Goal: Task Accomplishment & Management: Complete application form

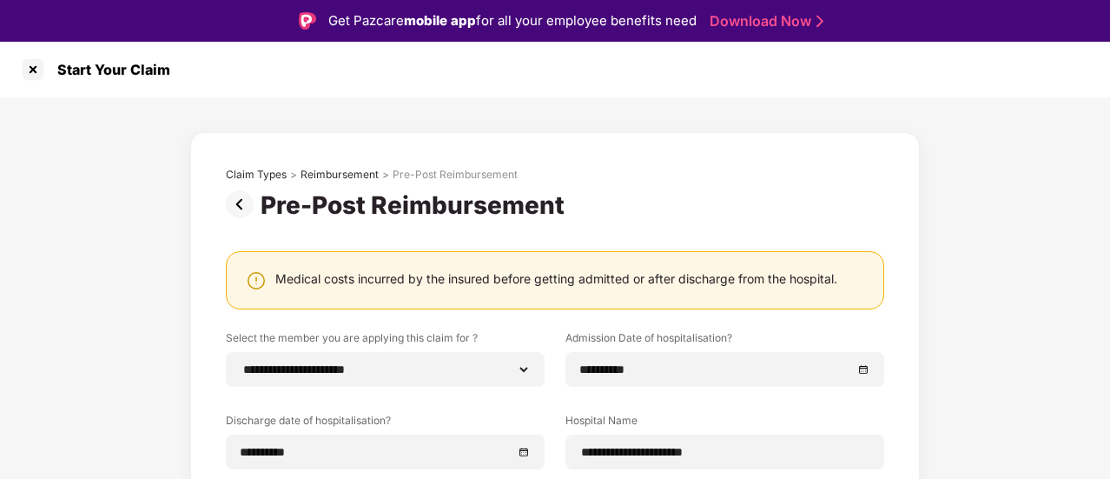
select select "**********"
select select "*******"
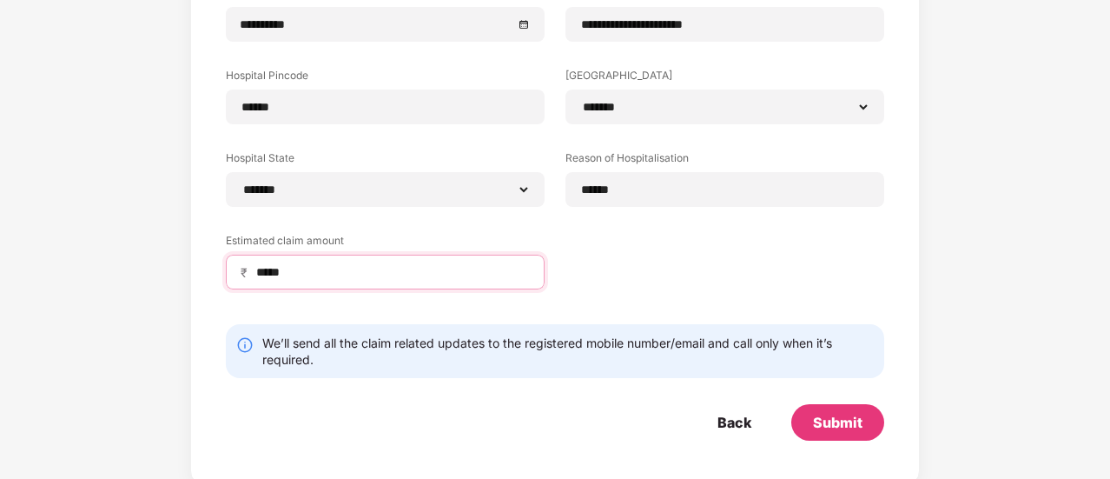
scroll to position [390, 0]
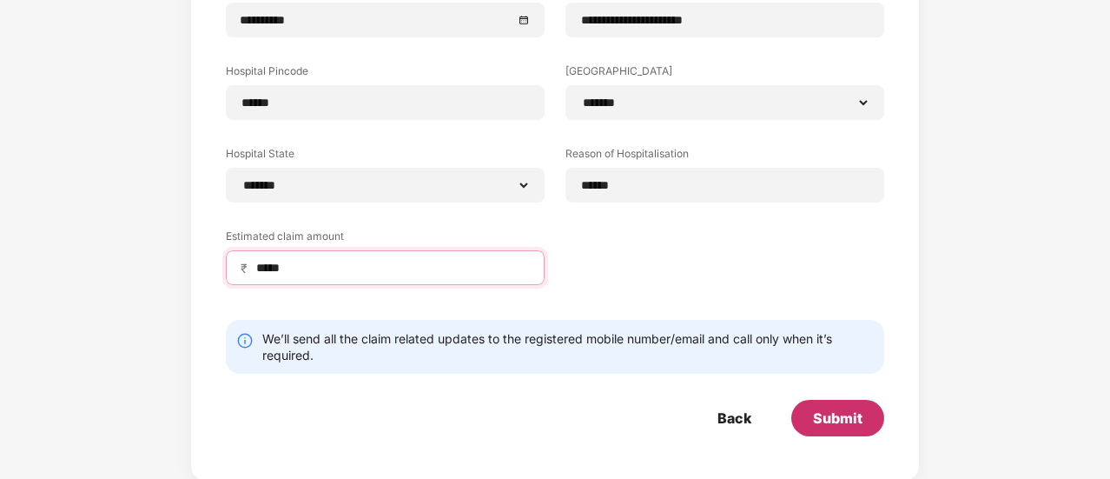
type input "*****"
click at [849, 415] on div "Submit" at bounding box center [838, 417] width 50 height 19
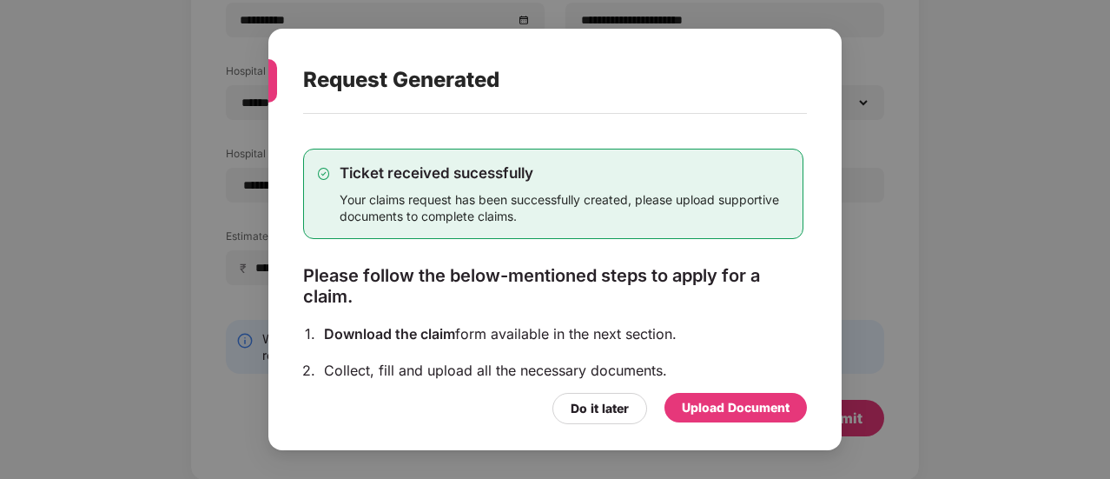
click at [707, 409] on div "Upload Document" at bounding box center [736, 407] width 108 height 19
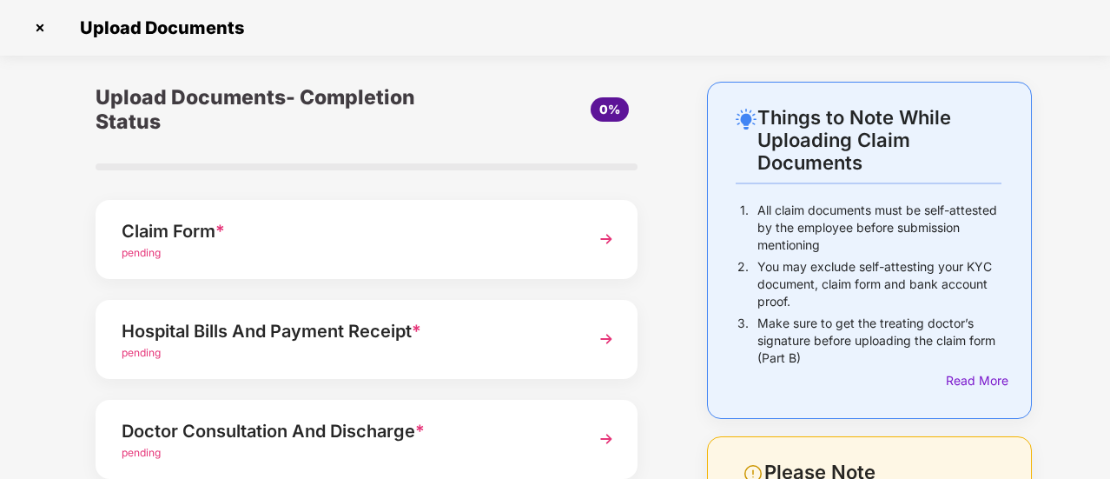
click at [603, 235] on img at bounding box center [606, 238] width 31 height 31
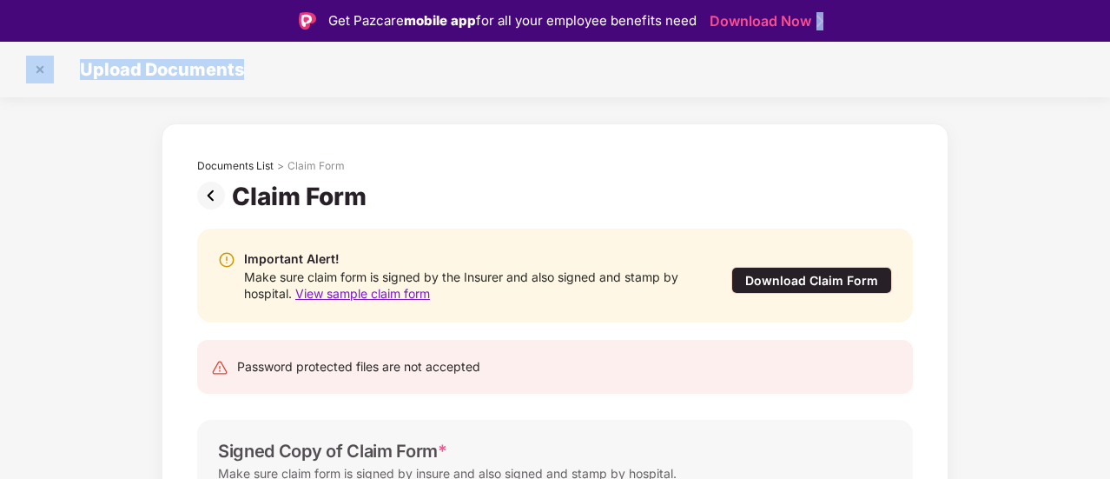
drag, startPoint x: 1107, startPoint y: 25, endPoint x: 1107, endPoint y: 86, distance: 60.8
click at [1107, 86] on div "Get Pazcare mobile app for all your employee benefits need Download Now Upload …" at bounding box center [555, 260] width 1110 height 520
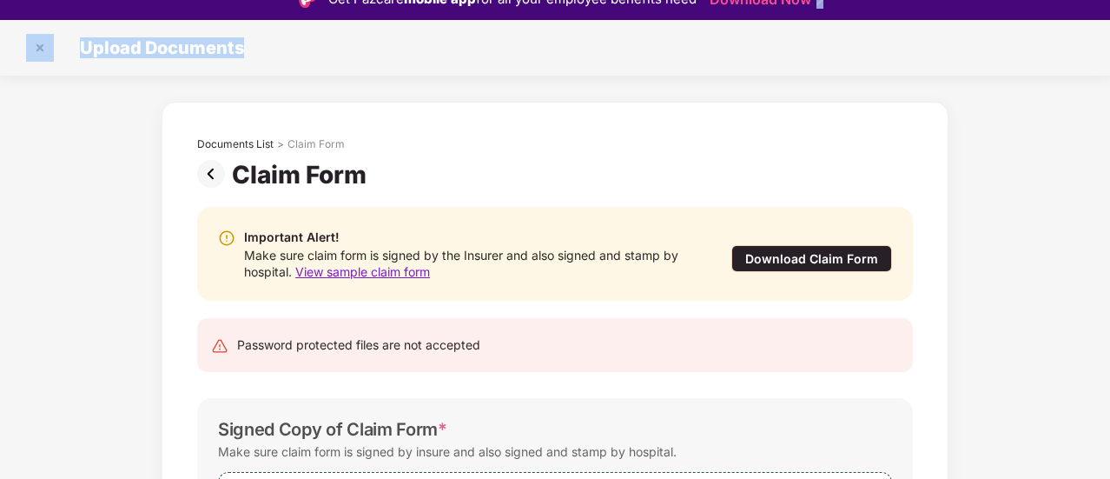
scroll to position [42, 0]
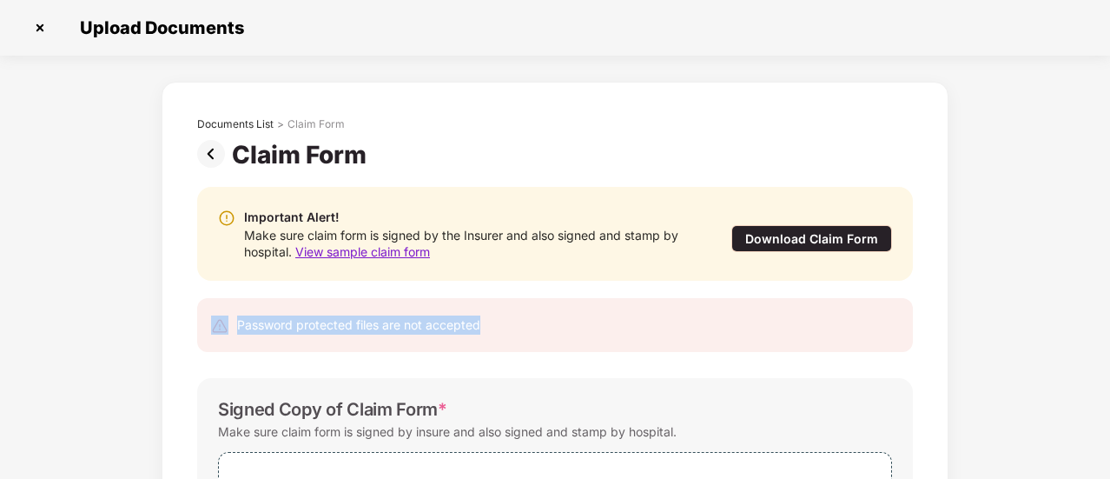
drag, startPoint x: 1106, startPoint y: 215, endPoint x: 1109, endPoint y: 307, distance: 92.1
click at [1109, 307] on div "Upload Documents Documents List > Claim Form Claim Form Important Alert! Make s…" at bounding box center [555, 239] width 1110 height 479
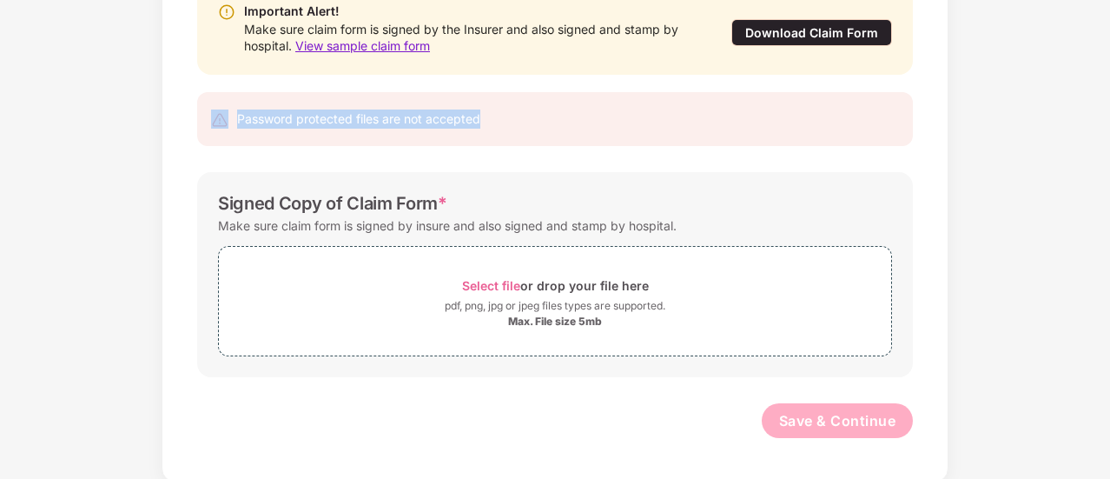
scroll to position [208, 0]
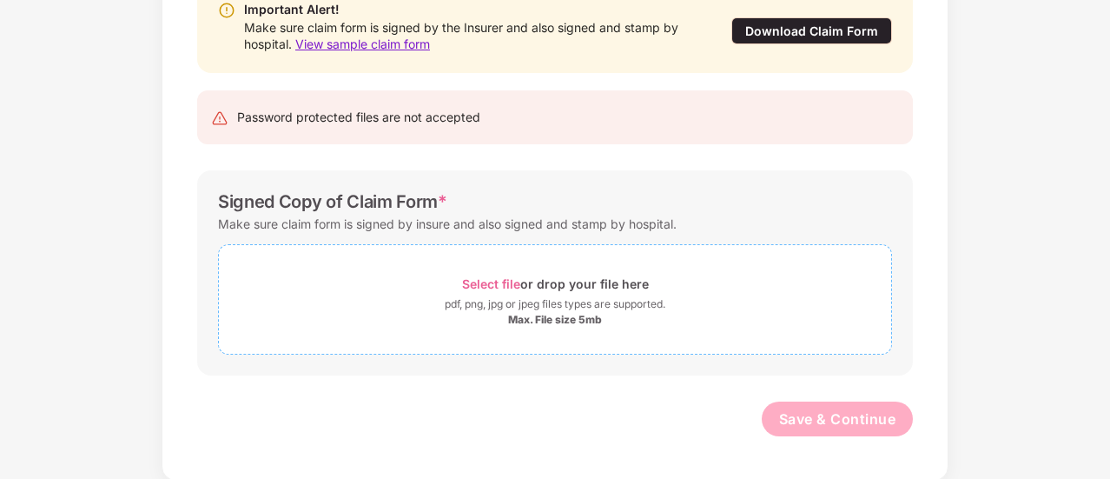
click at [542, 279] on div "Select file or drop your file here" at bounding box center [555, 283] width 187 height 23
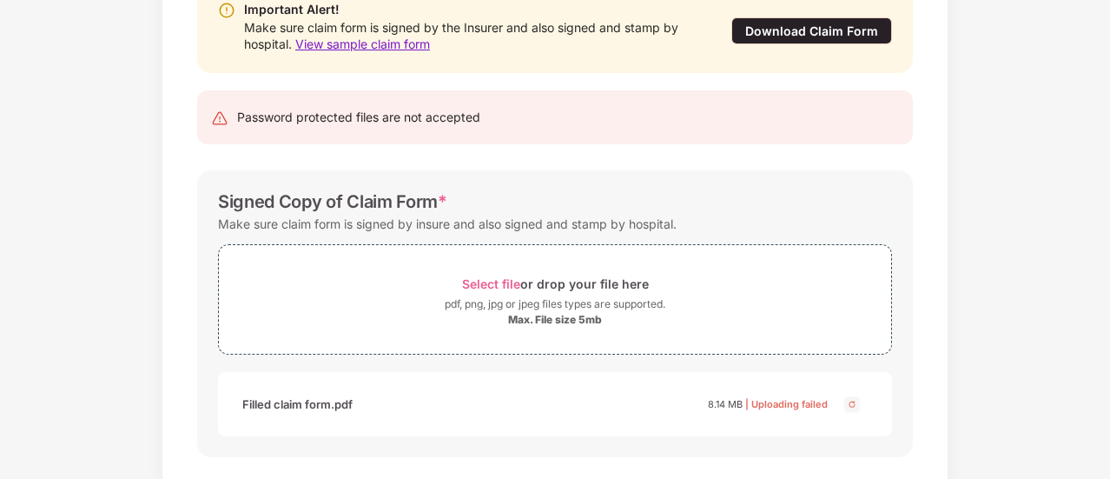
click at [851, 404] on img at bounding box center [852, 403] width 21 height 21
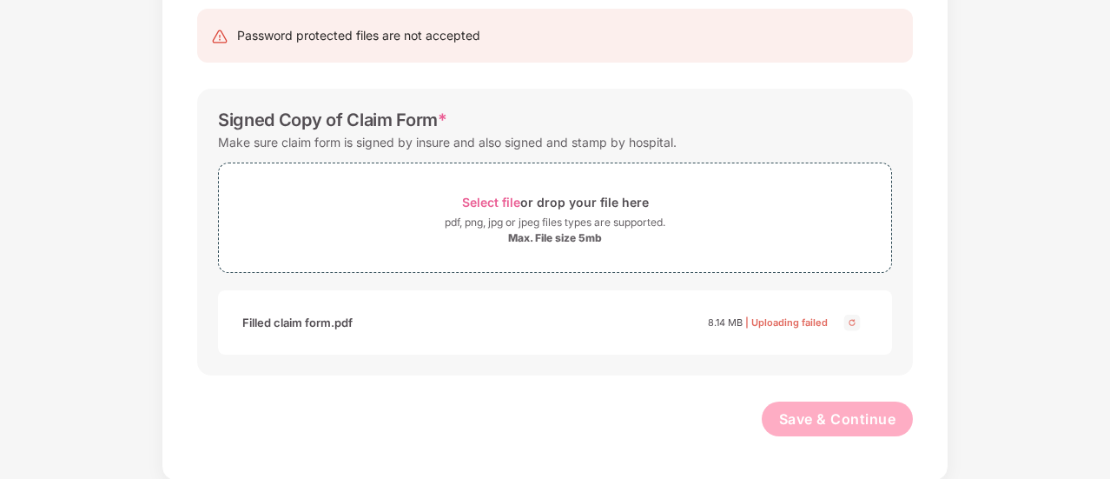
click at [851, 324] on img at bounding box center [852, 322] width 21 height 21
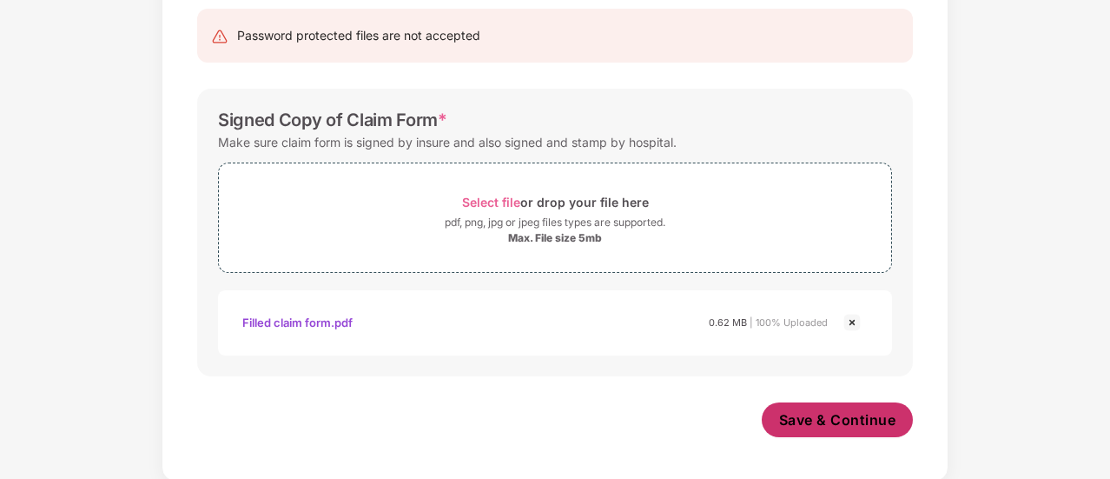
click at [818, 413] on span "Save & Continue" at bounding box center [837, 419] width 117 height 19
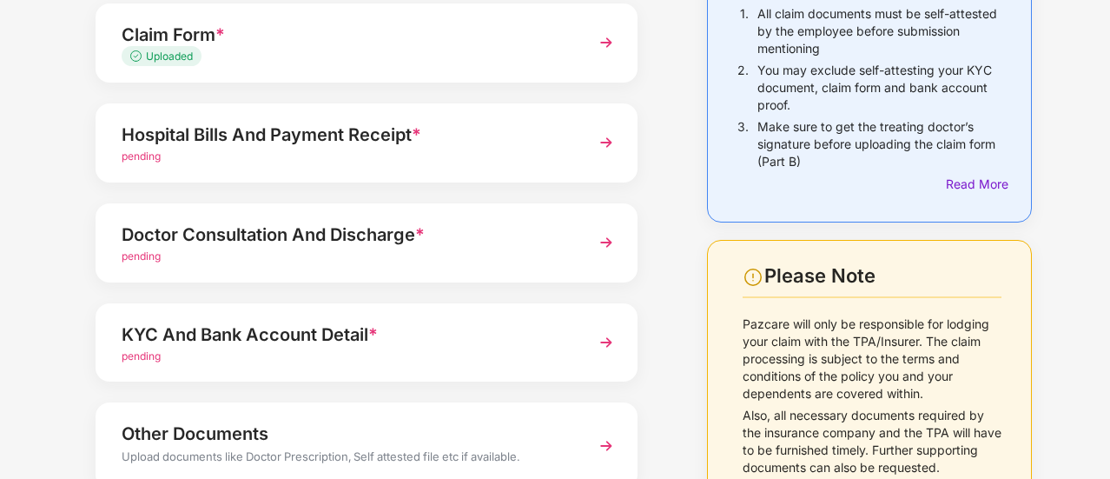
scroll to position [181, 0]
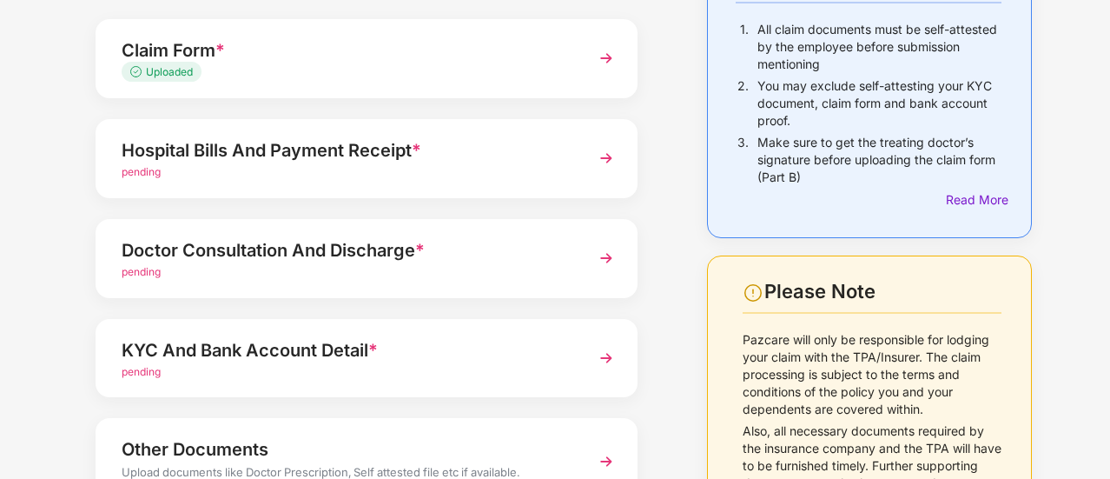
click at [607, 155] on img at bounding box center [606, 157] width 31 height 31
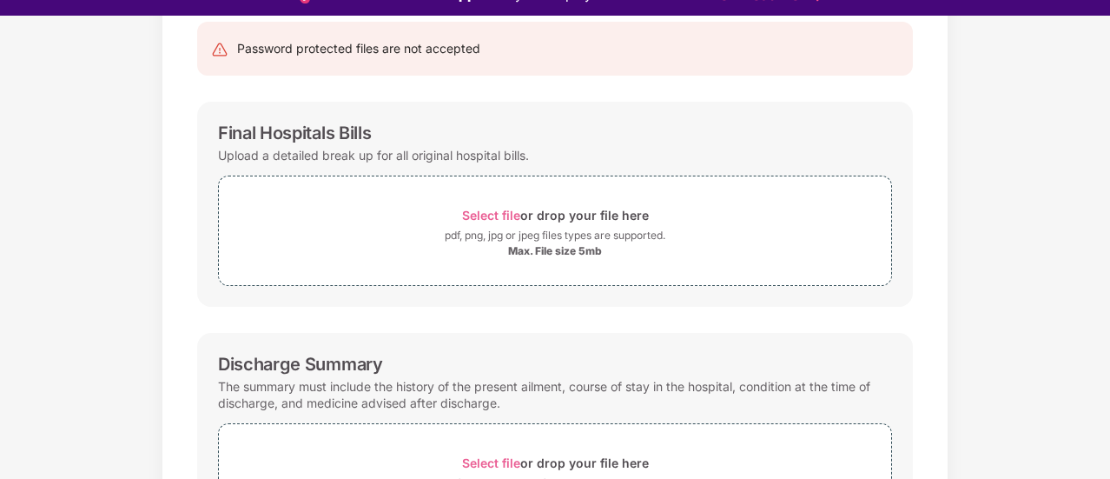
scroll to position [42, 0]
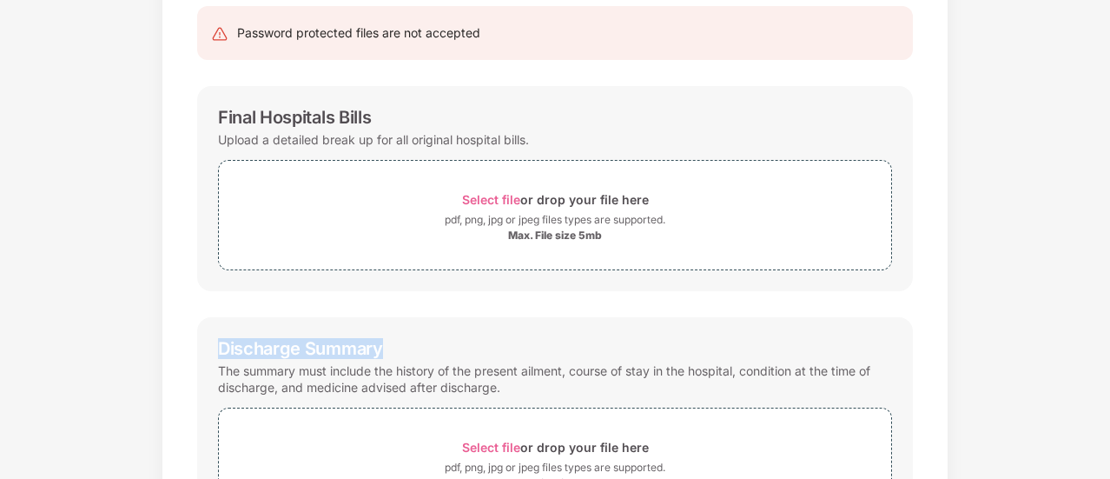
drag, startPoint x: 1107, startPoint y: 202, endPoint x: 1111, endPoint y: 303, distance: 101.7
click at [1109, 303] on html "Get Pazcare mobile app for all your employee benefits need Download Now Upload …" at bounding box center [555, 197] width 1110 height 479
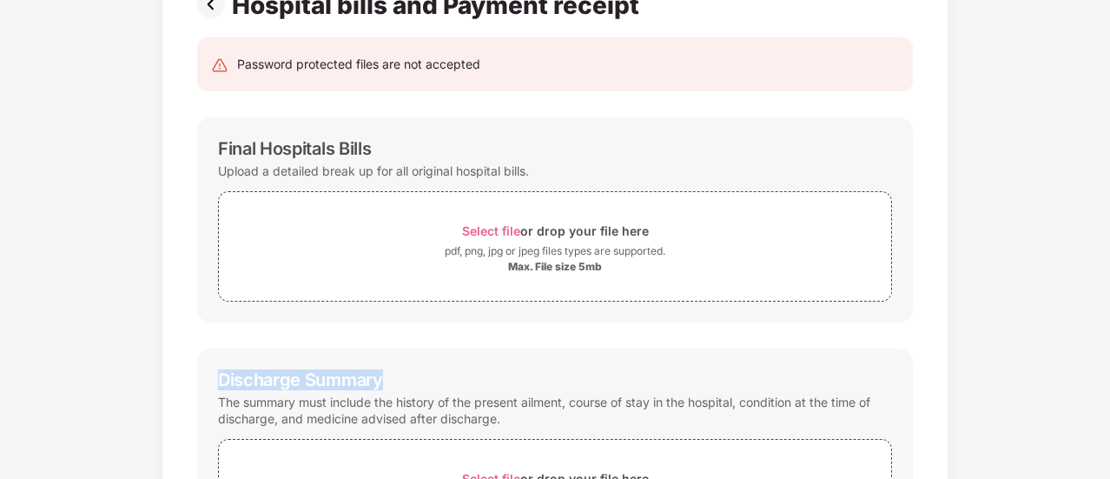
scroll to position [146, 0]
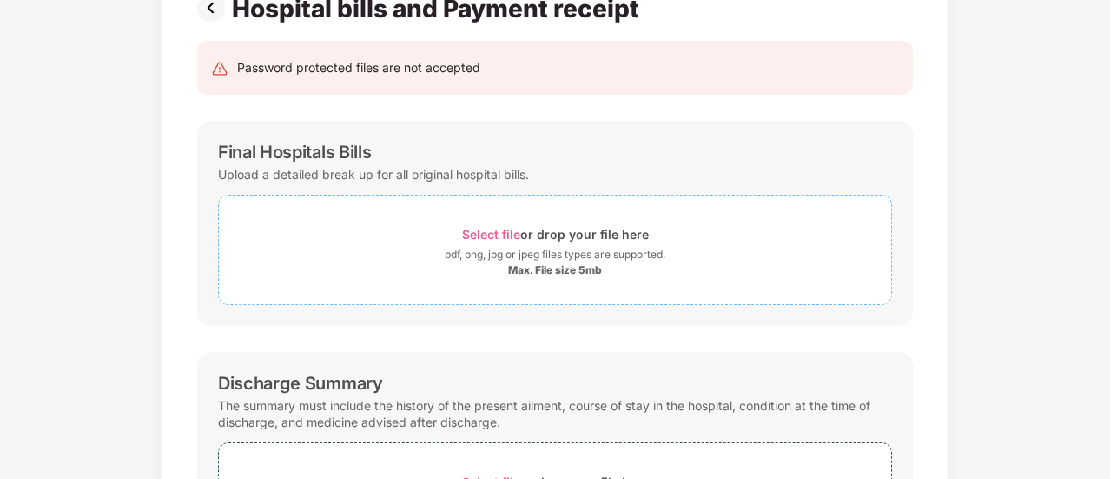
click at [499, 235] on span "Select file" at bounding box center [491, 234] width 58 height 15
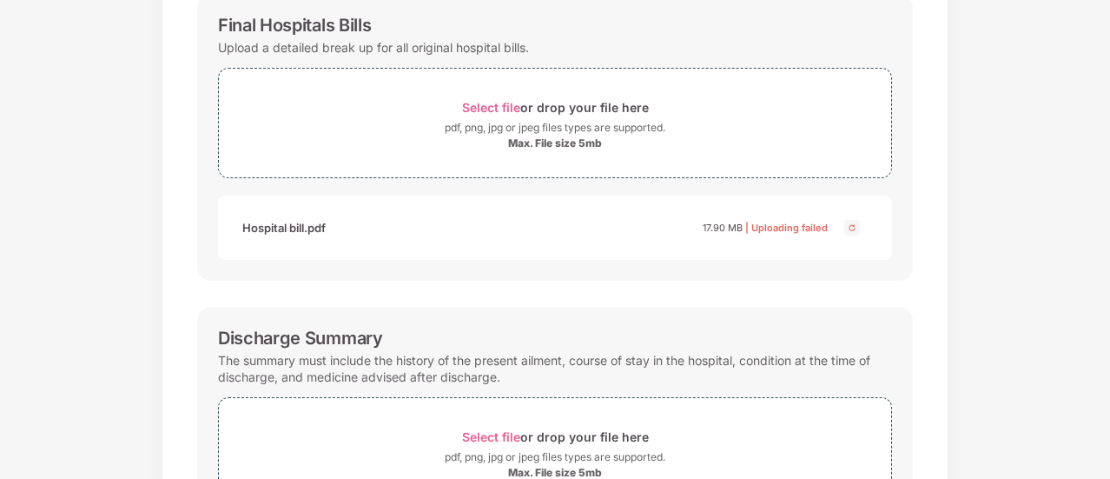
scroll to position [274, 0]
click at [523, 108] on div "Select file or drop your file here" at bounding box center [555, 106] width 187 height 23
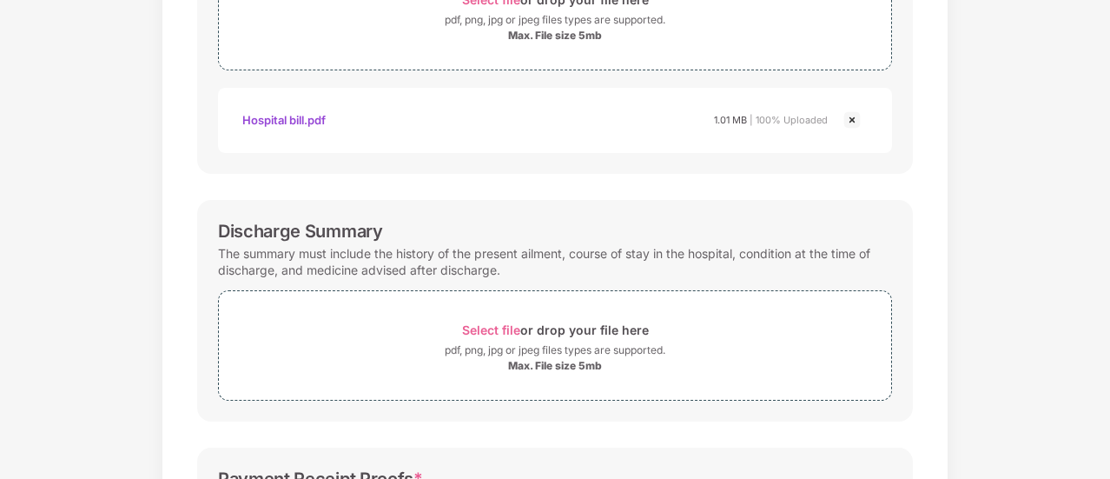
scroll to position [413, 0]
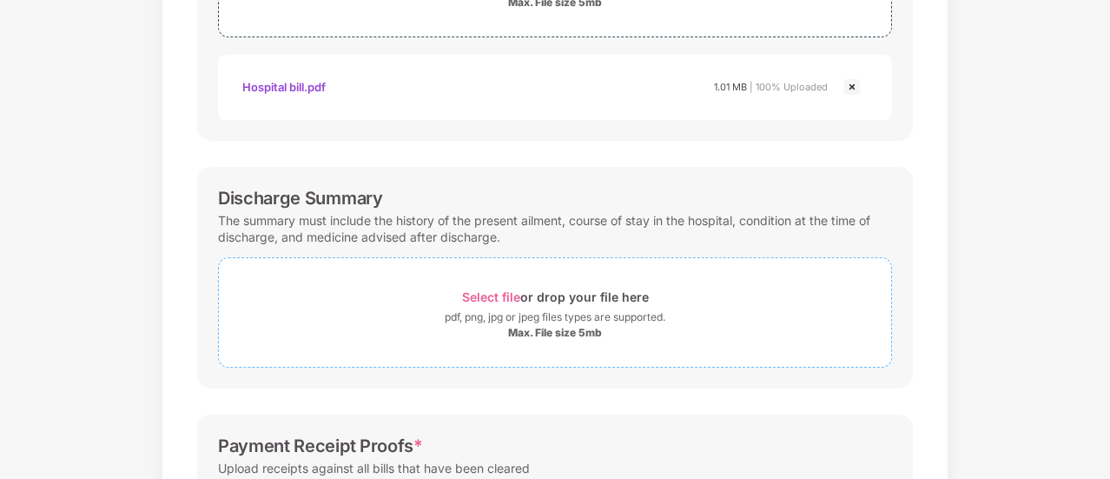
click at [499, 294] on span "Select file" at bounding box center [491, 296] width 58 height 15
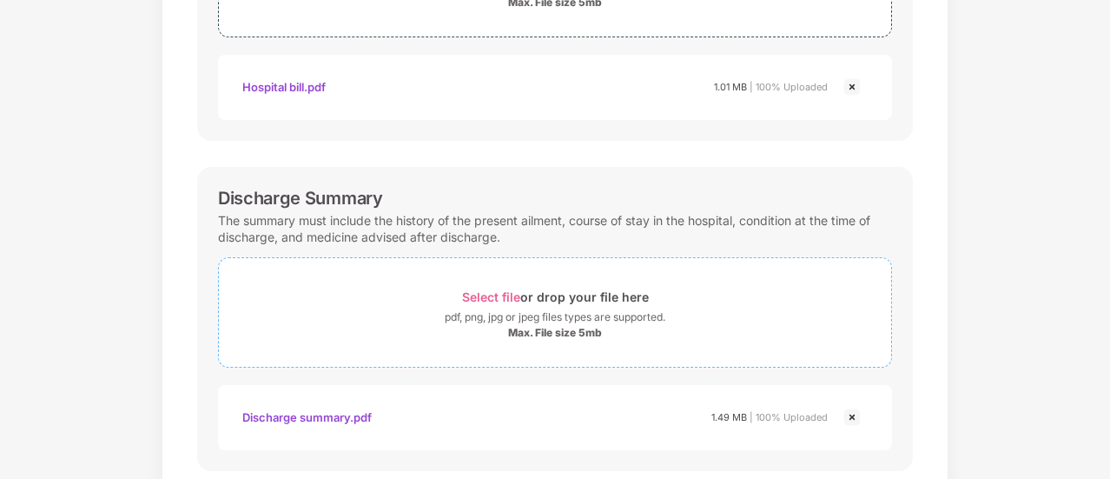
click at [501, 291] on span "Select file" at bounding box center [491, 296] width 58 height 15
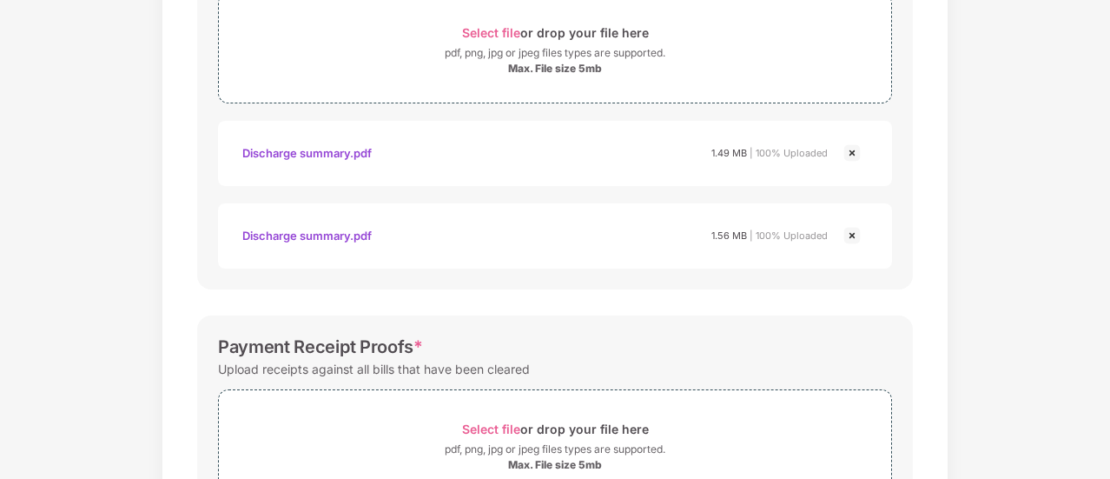
scroll to position [672, 0]
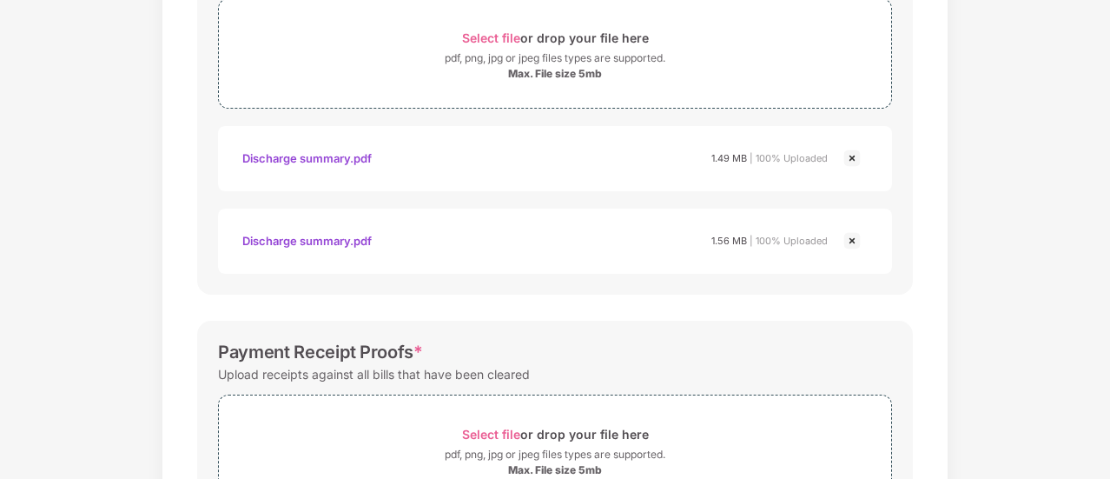
click at [846, 233] on img at bounding box center [852, 240] width 21 height 21
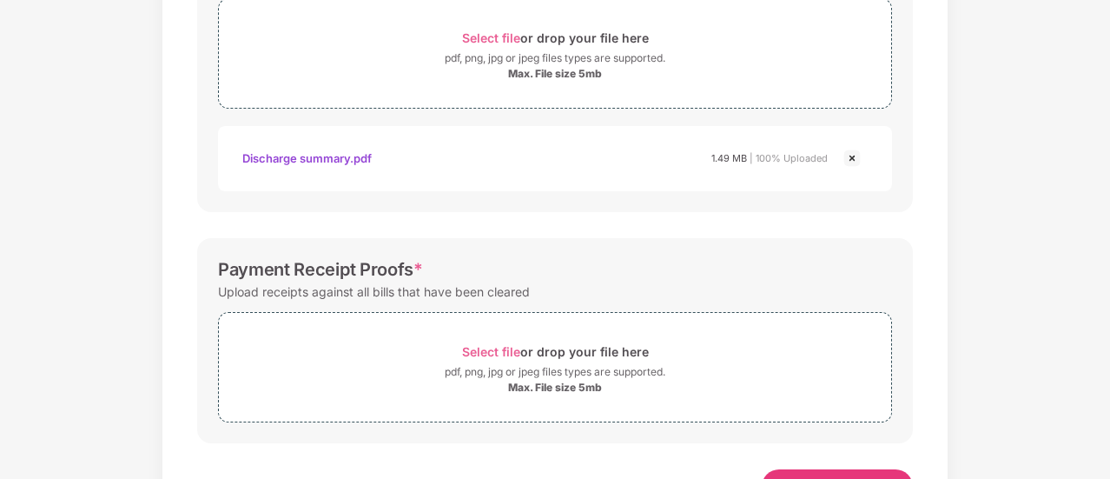
drag, startPoint x: 1106, startPoint y: 365, endPoint x: 1104, endPoint y: 412, distance: 46.9
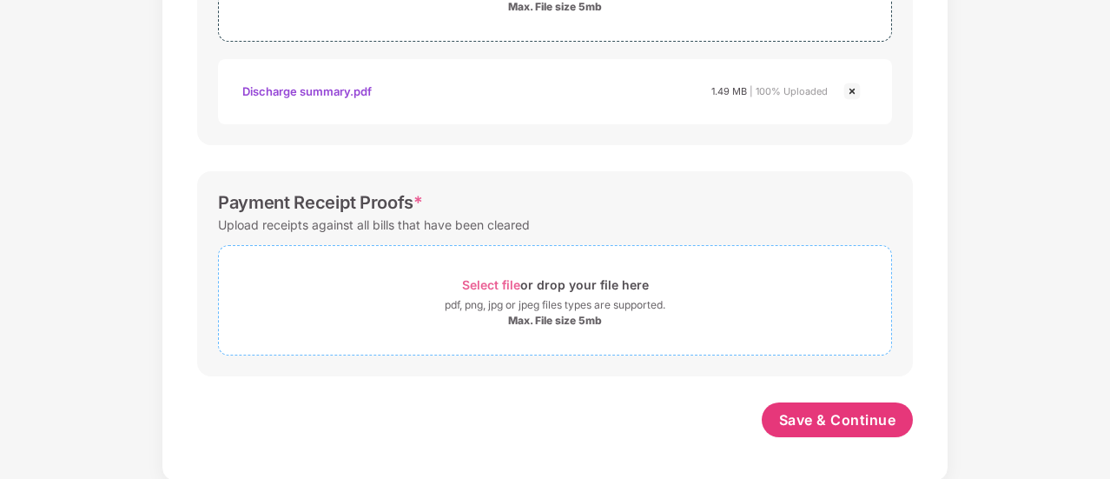
click at [502, 278] on span "Select file" at bounding box center [491, 284] width 58 height 15
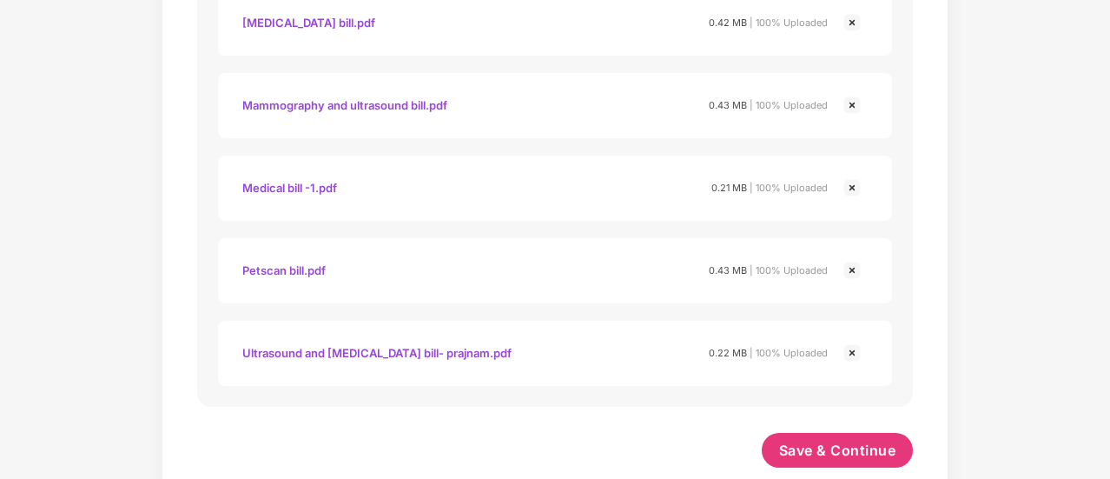
scroll to position [1152, 0]
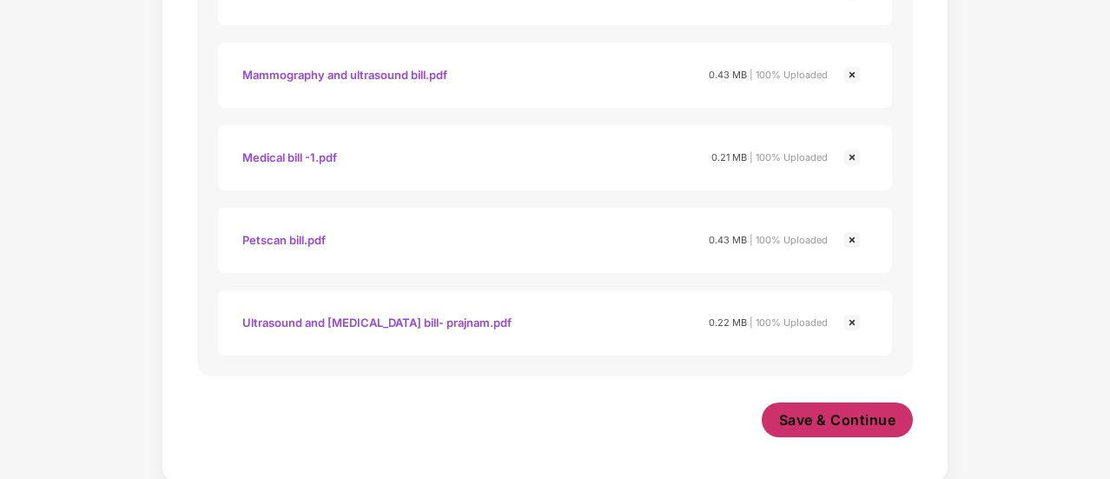
click at [858, 423] on span "Save & Continue" at bounding box center [837, 419] width 117 height 19
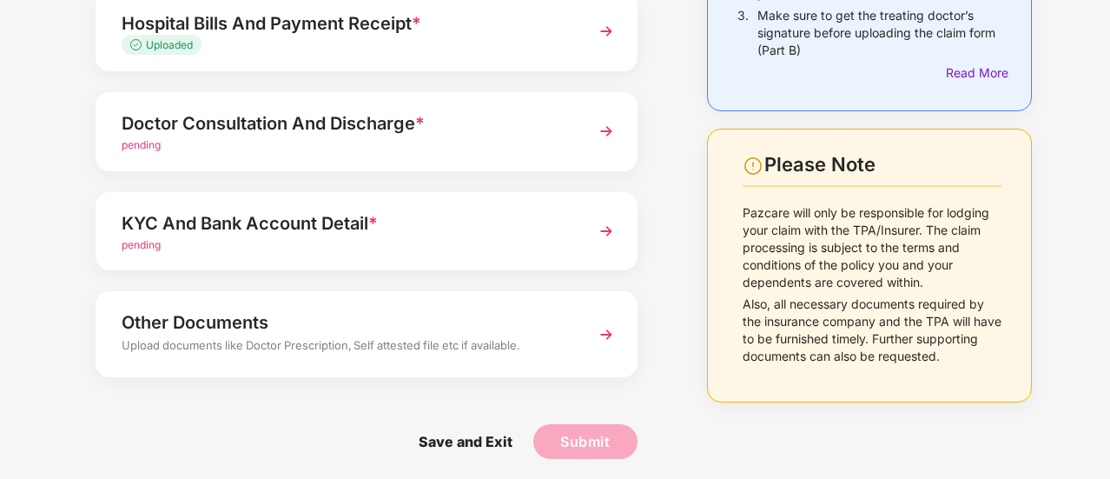
scroll to position [313, 0]
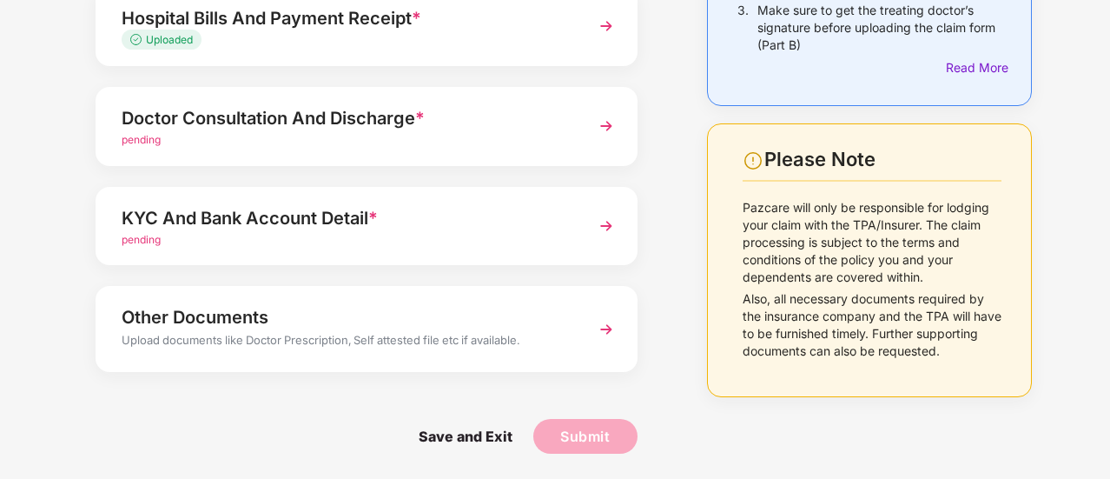
click at [611, 122] on img at bounding box center [606, 125] width 31 height 31
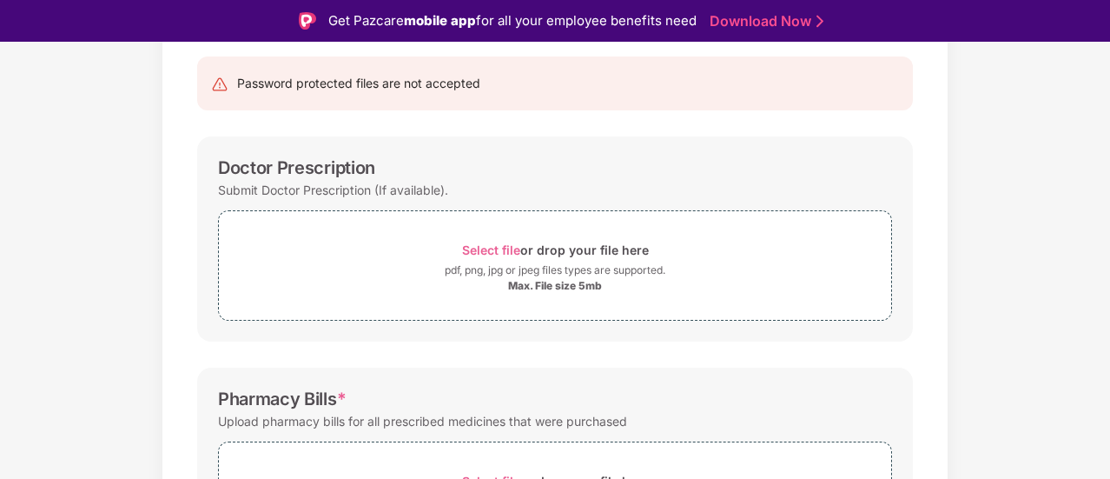
scroll to position [165, 0]
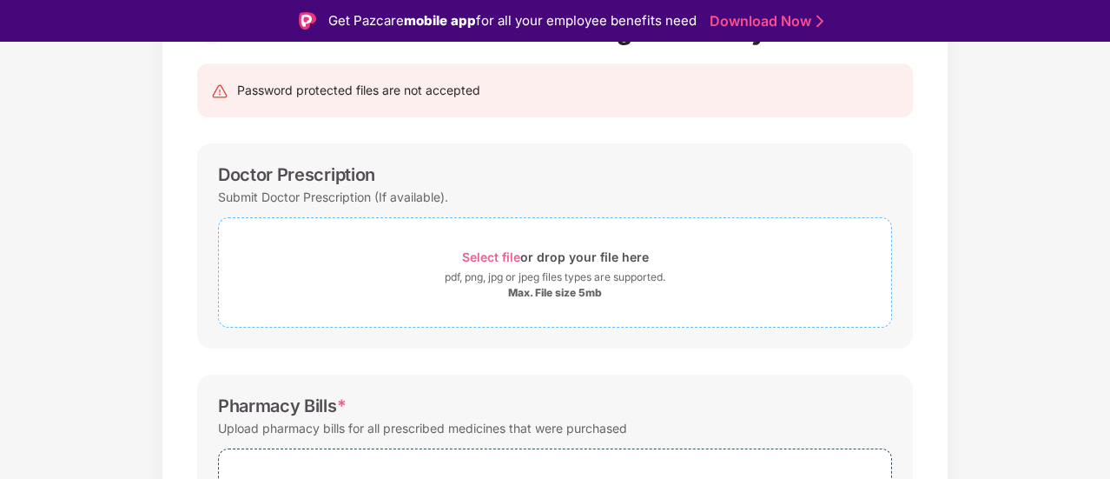
click at [482, 249] on span "Select file" at bounding box center [491, 256] width 58 height 15
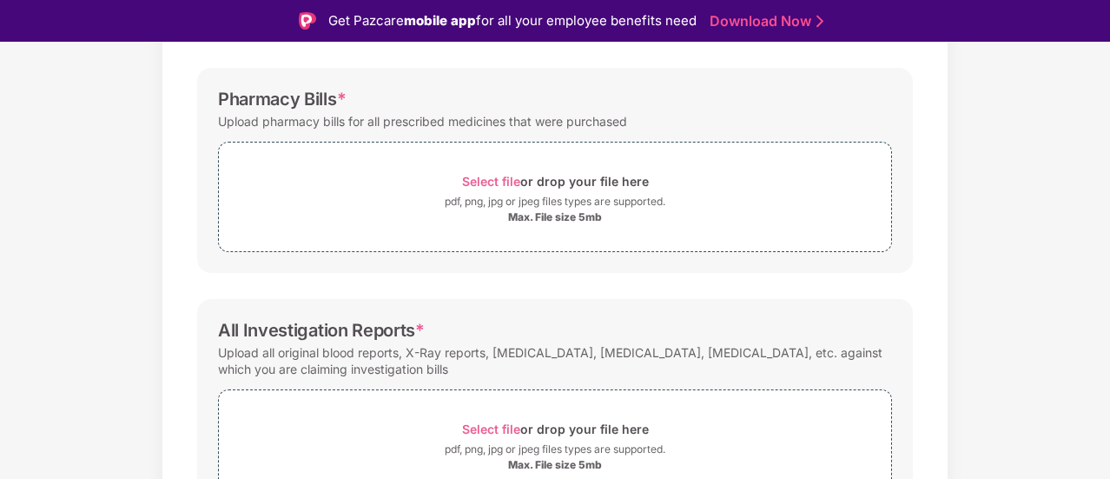
scroll to position [721, 0]
click at [492, 182] on span "Select file" at bounding box center [491, 179] width 58 height 15
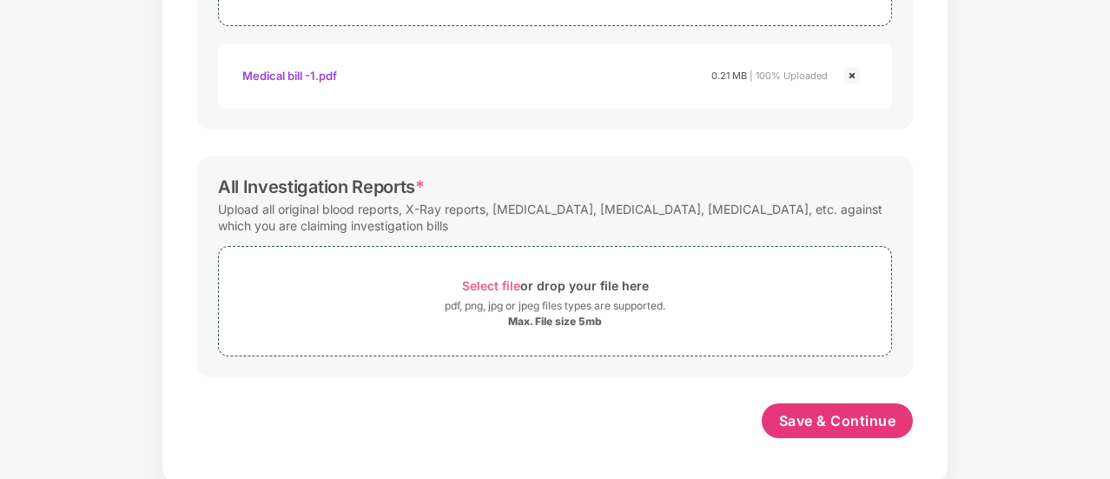
scroll to position [904, 0]
click at [511, 279] on span "Select file" at bounding box center [491, 284] width 58 height 15
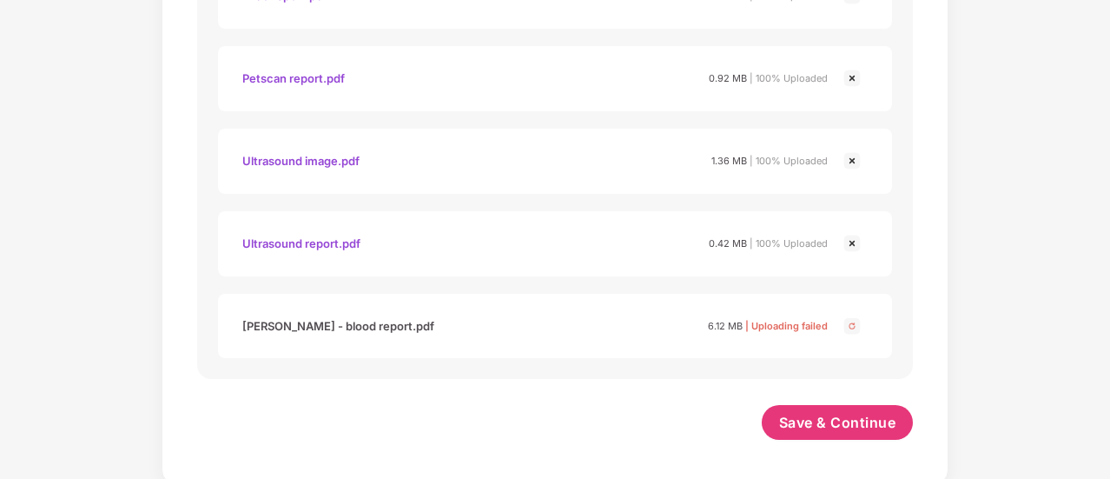
scroll to position [1563, 0]
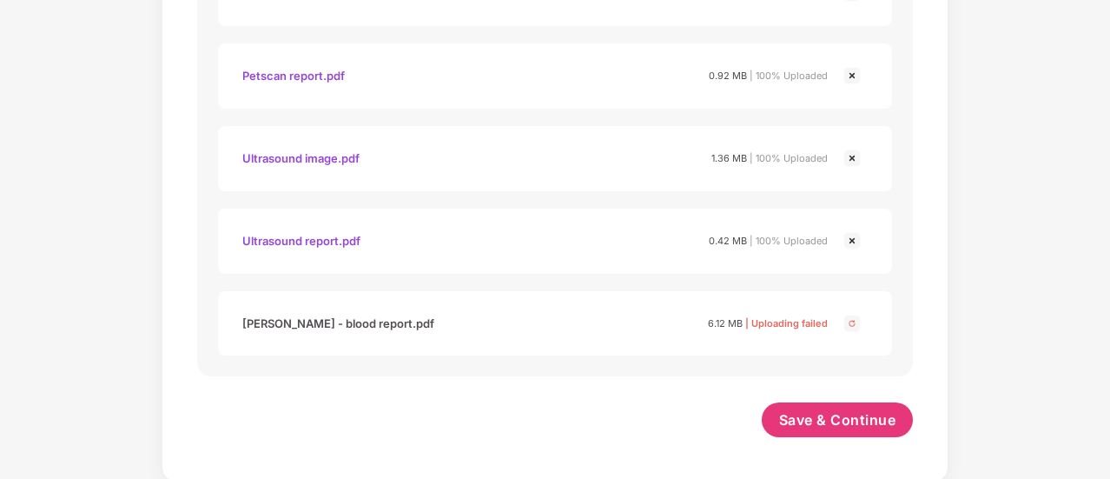
click at [844, 322] on img at bounding box center [852, 323] width 21 height 21
click at [851, 320] on img at bounding box center [852, 323] width 21 height 21
click at [872, 300] on div "[PERSON_NAME] - blood report.pdf 6.10 MB | Uploading failed" at bounding box center [555, 323] width 674 height 64
click at [823, 410] on span "Save & Continue" at bounding box center [837, 419] width 117 height 19
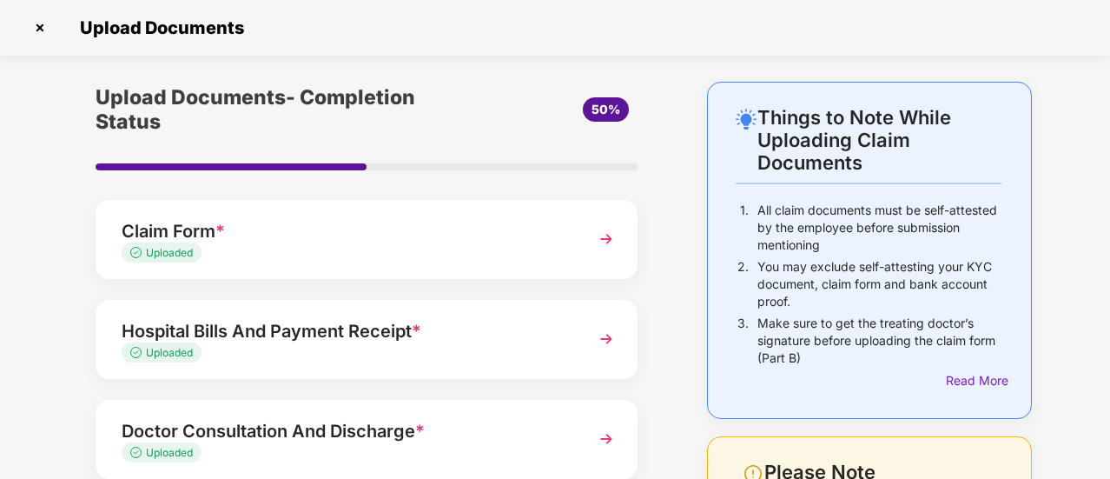
click at [615, 446] on img at bounding box center [606, 438] width 31 height 31
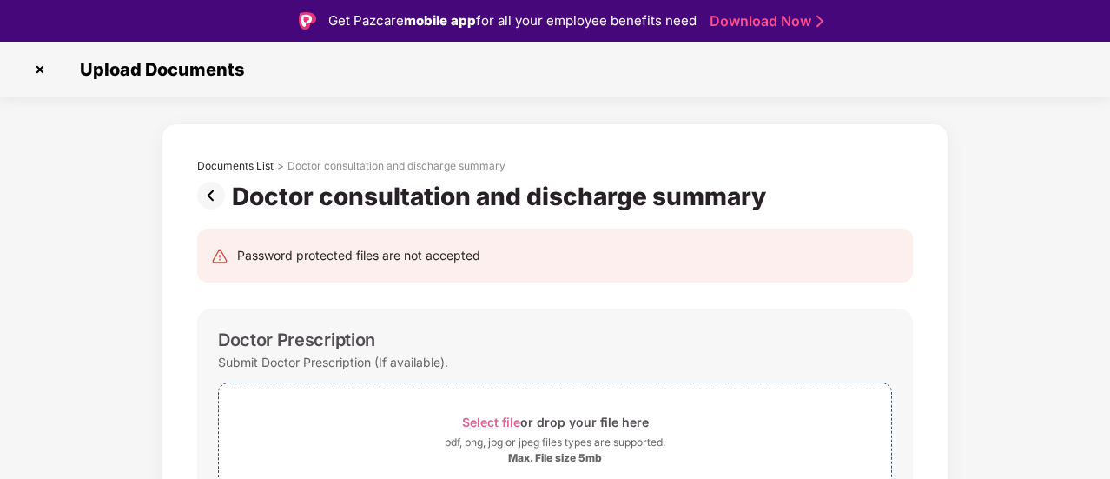
scroll to position [42, 0]
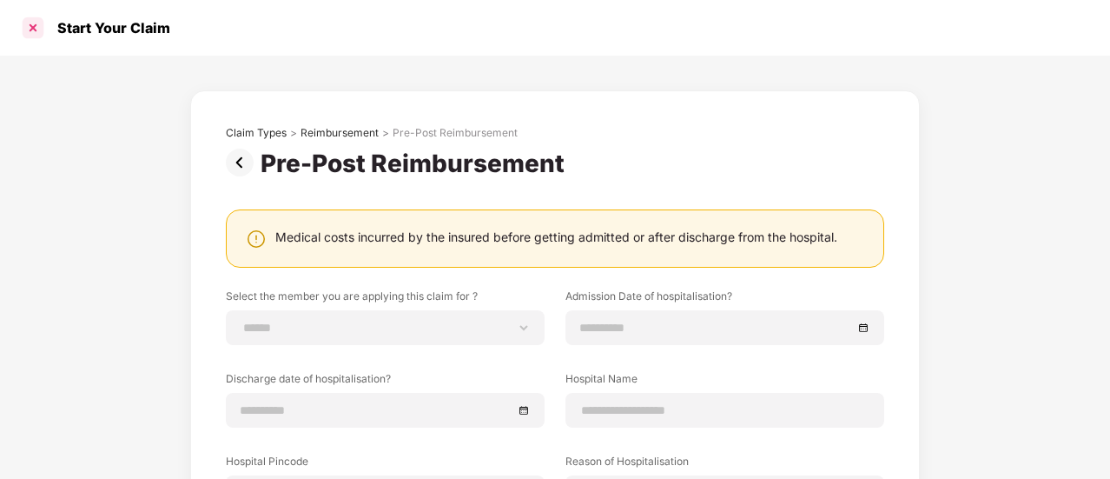
click at [35, 30] on div at bounding box center [33, 28] width 28 height 28
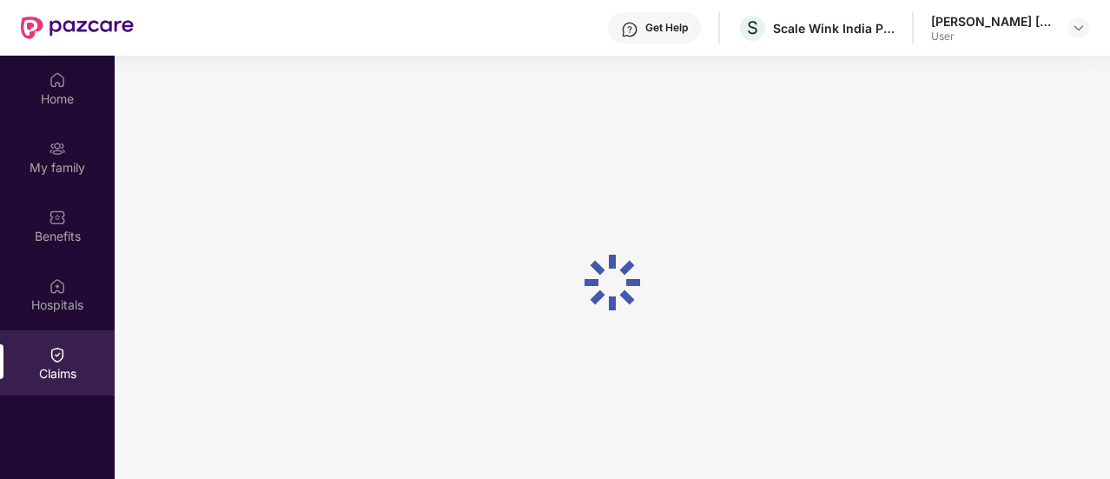
scroll to position [97, 0]
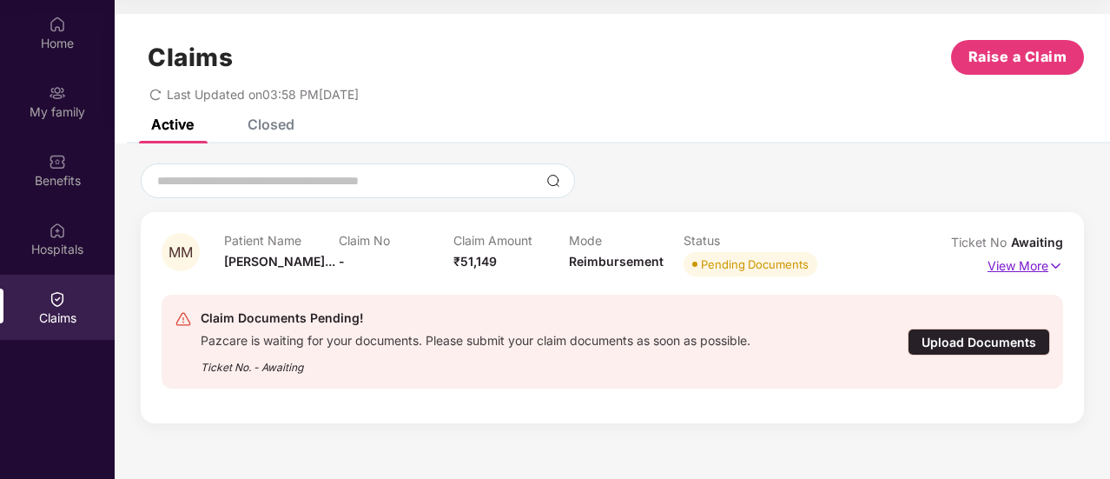
click at [1035, 268] on p "View More" at bounding box center [1026, 263] width 76 height 23
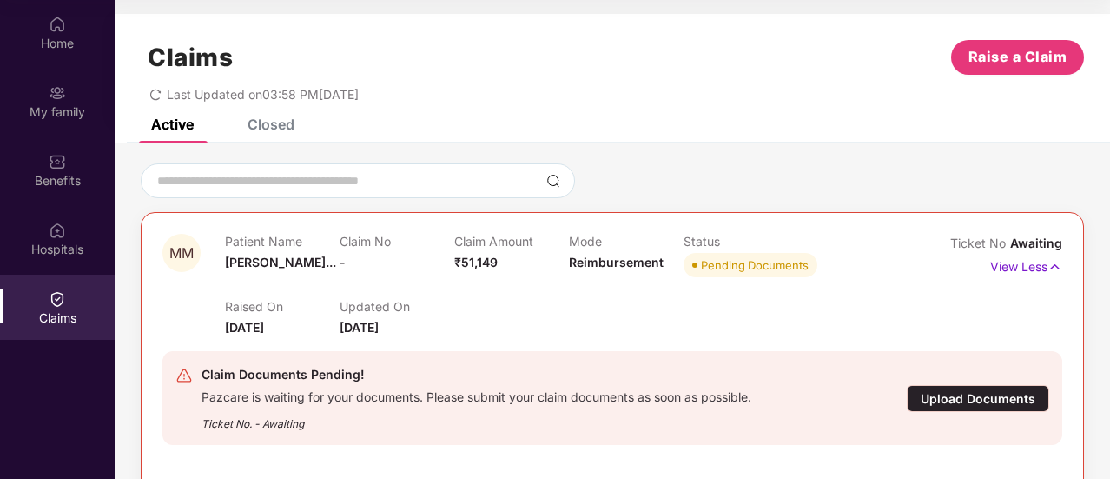
click at [954, 400] on div "Upload Documents" at bounding box center [978, 398] width 142 height 27
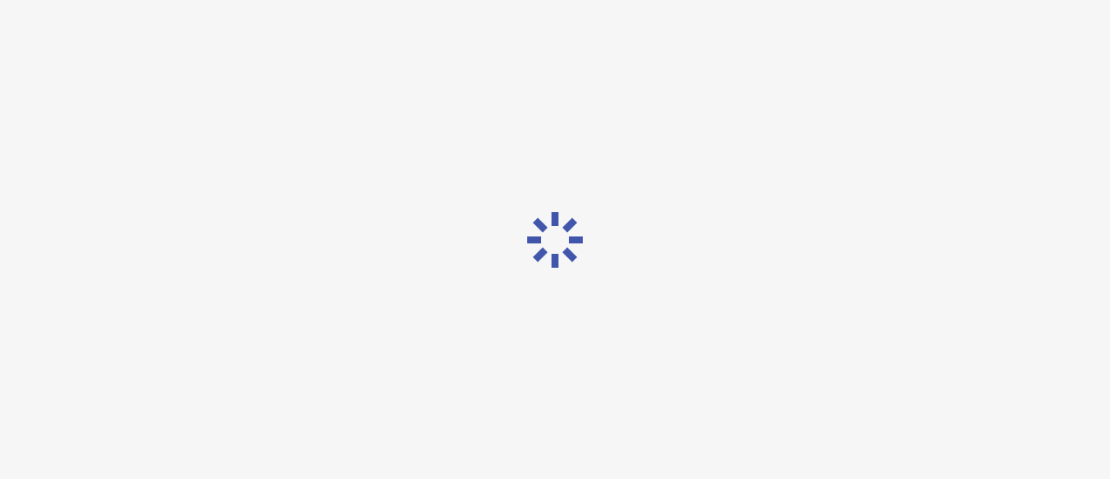
scroll to position [42, 0]
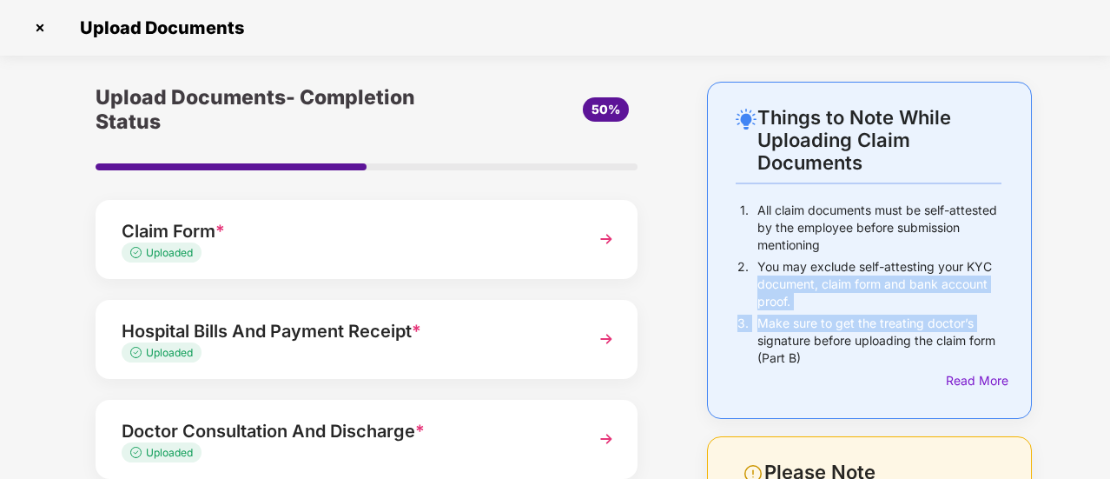
drag, startPoint x: 1107, startPoint y: 260, endPoint x: 1110, endPoint y: 321, distance: 60.9
click at [1109, 321] on html "Get Pazcare mobile app for all your employee benefits need Download Now Upload …" at bounding box center [555, 197] width 1110 height 479
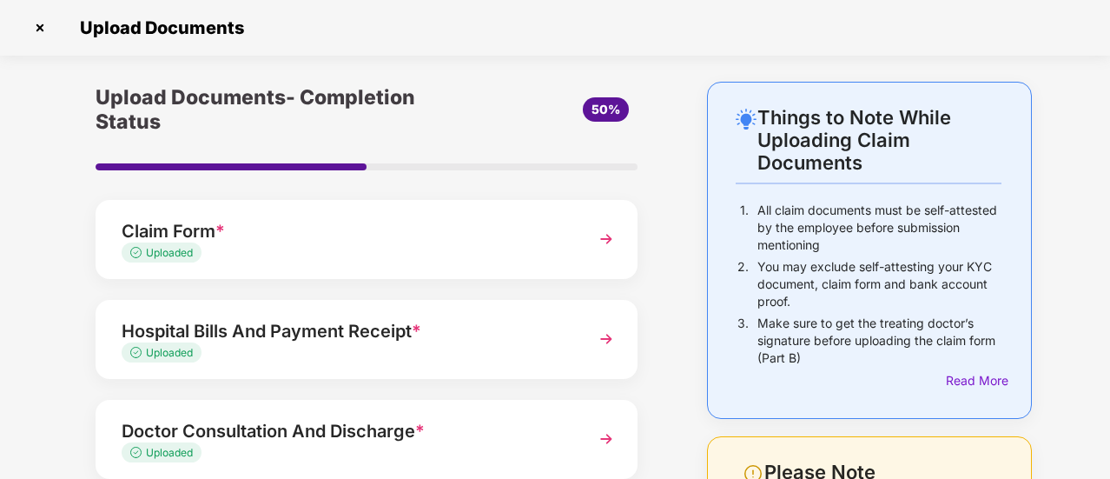
click at [1082, 435] on div "Things to Note While Uploading Claim Documents 1. All claim documents must be s…" at bounding box center [555, 437] width 1110 height 711
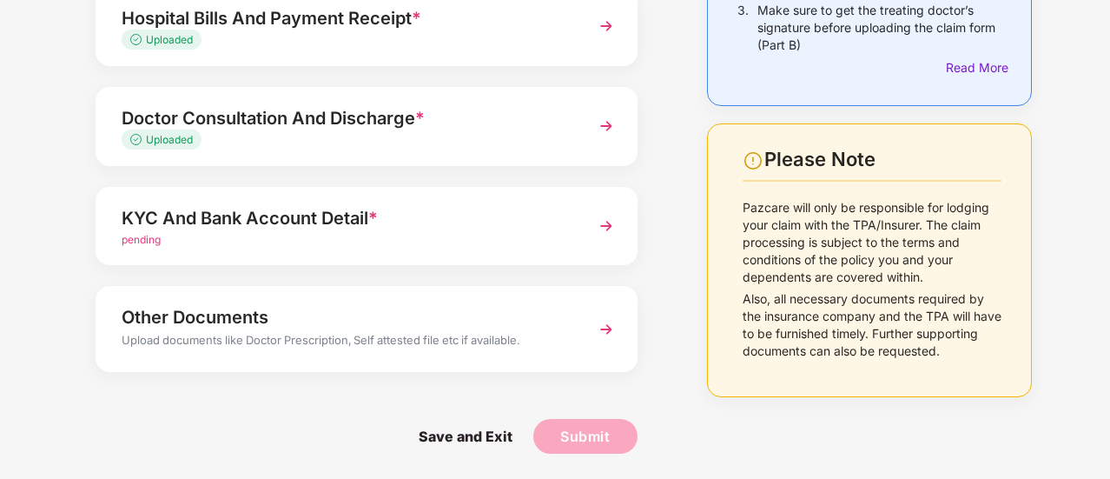
click at [573, 225] on div "KYC And Bank Account Detail * pending" at bounding box center [367, 226] width 542 height 79
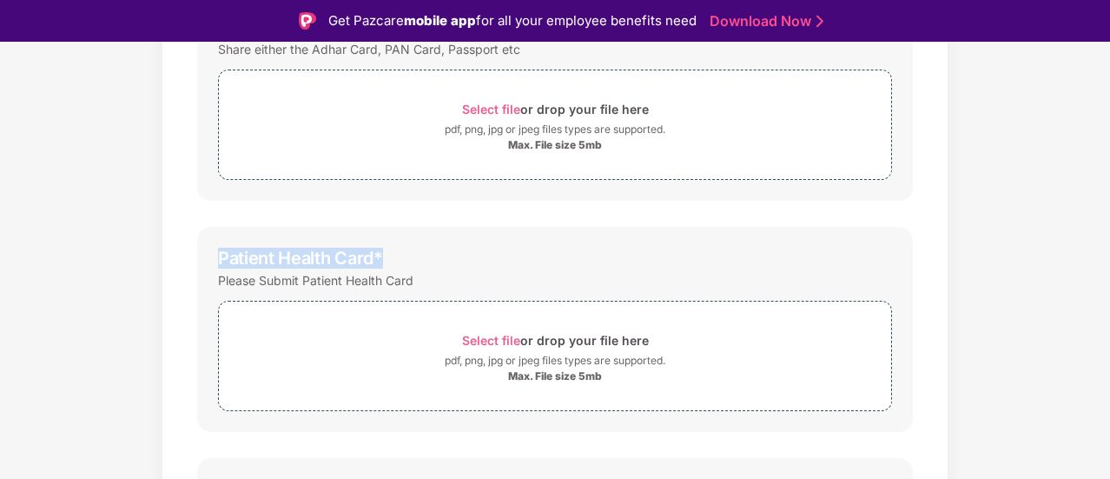
drag, startPoint x: 1107, startPoint y: 265, endPoint x: 1095, endPoint y: 162, distance: 104.1
click at [1095, 162] on div "Documents List > KYC and Bank Account Detail KYC and Bank Account Detail Passwo…" at bounding box center [555, 289] width 1110 height 957
click at [1102, 222] on div "Documents List > KYC and Bank Account Detail KYC and Bank Account Detail Passwo…" at bounding box center [555, 289] width 1110 height 957
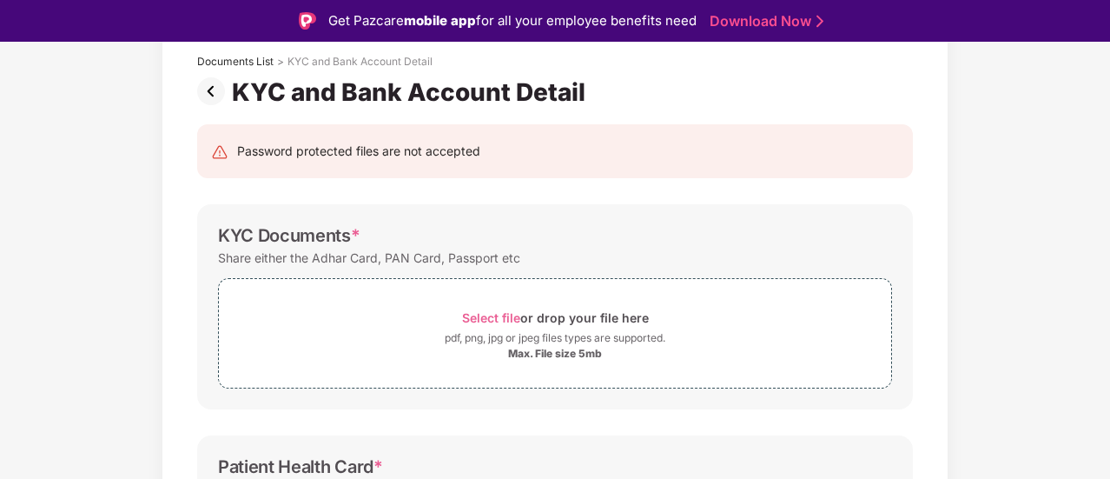
scroll to position [139, 0]
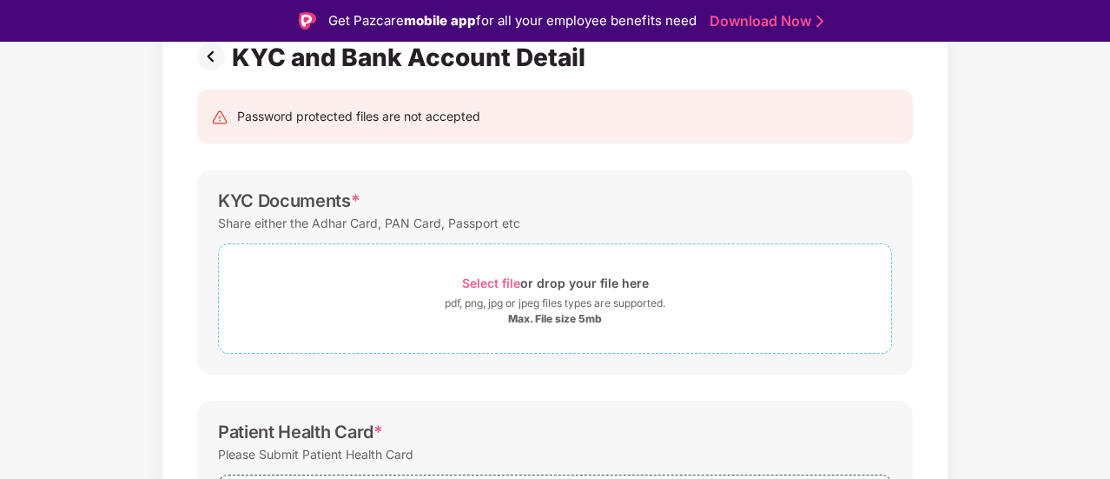
click at [527, 279] on div "Select file or drop your file here" at bounding box center [555, 282] width 187 height 23
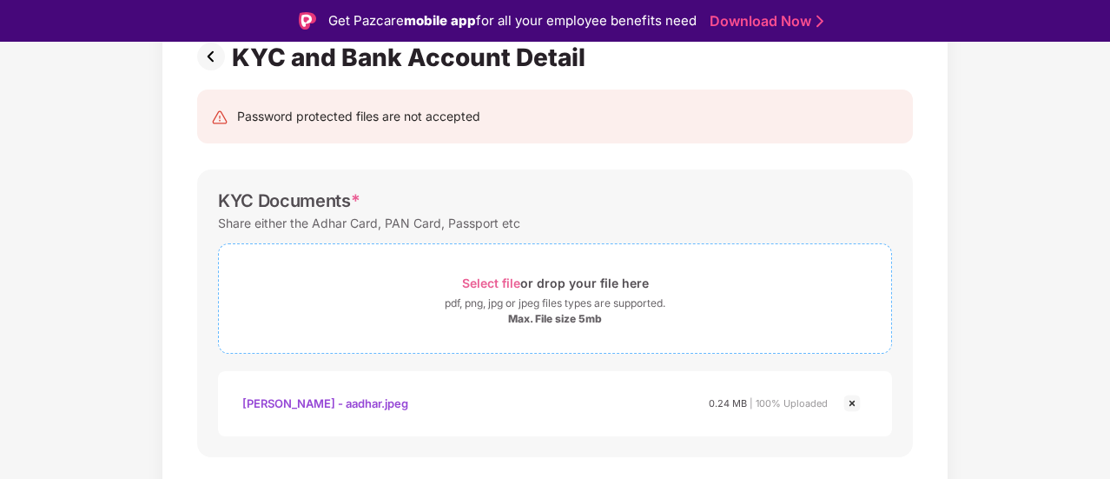
click at [500, 275] on span "Select file" at bounding box center [491, 282] width 58 height 15
click at [473, 281] on span "Select file" at bounding box center [491, 282] width 58 height 15
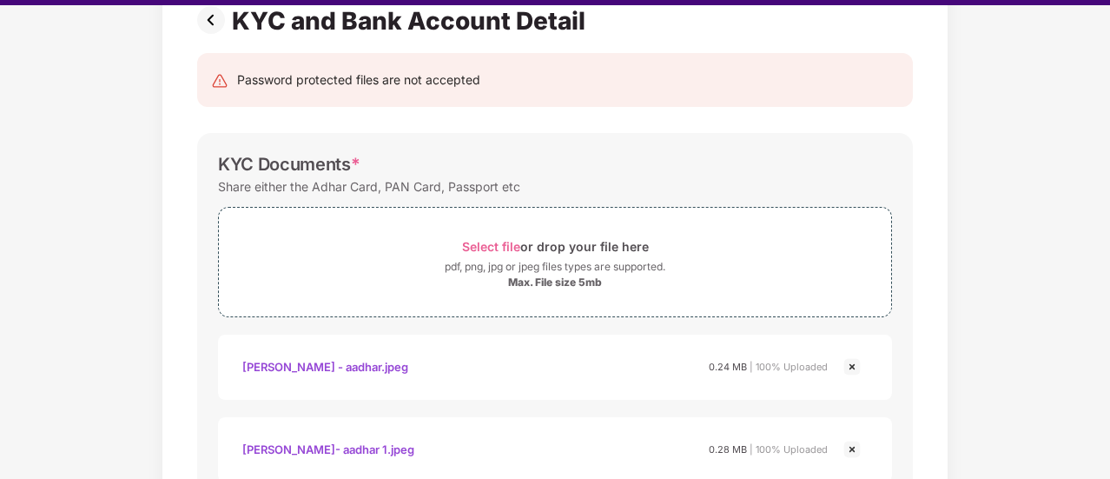
scroll to position [42, 0]
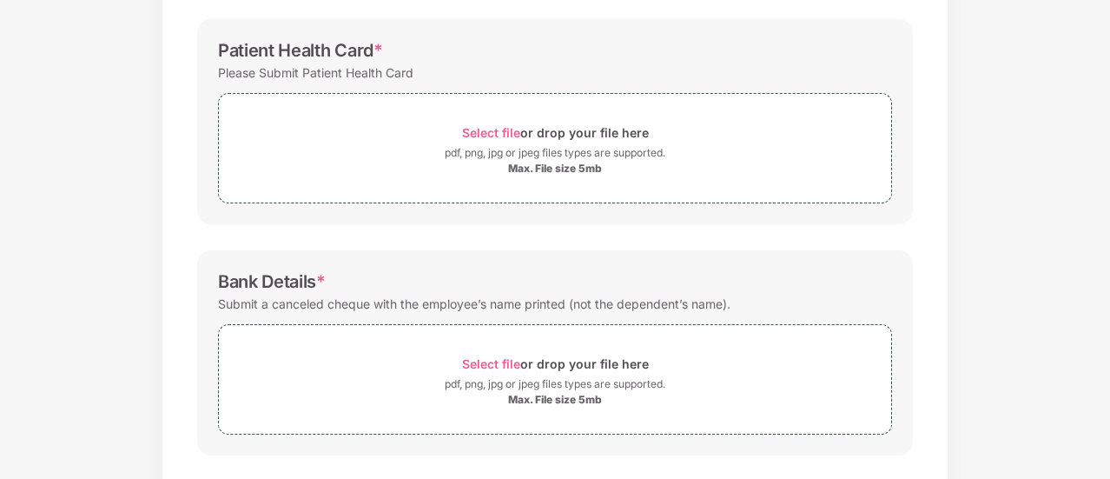
scroll to position [730, 0]
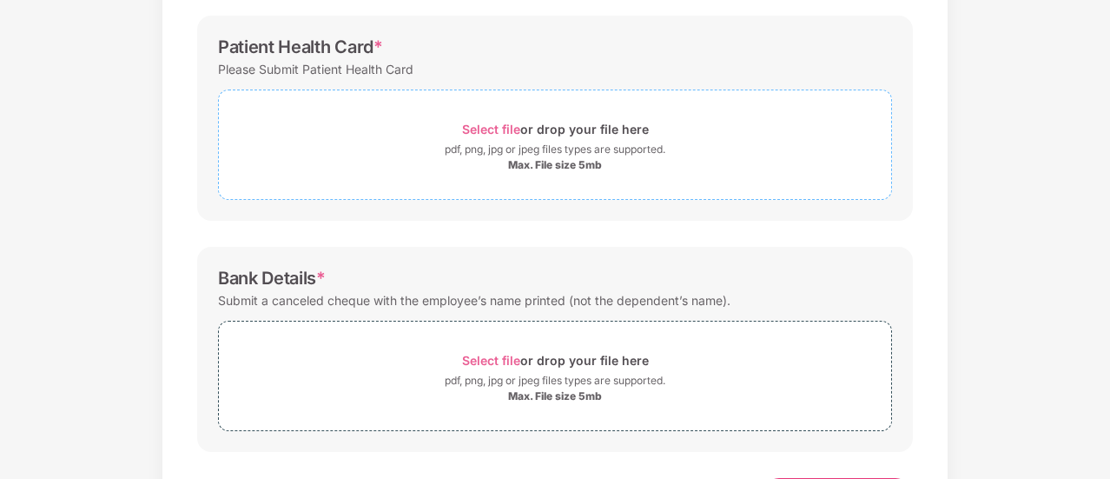
click at [512, 132] on span "Select file" at bounding box center [491, 129] width 58 height 15
click at [530, 357] on div "Select file or drop your file here" at bounding box center [555, 359] width 187 height 23
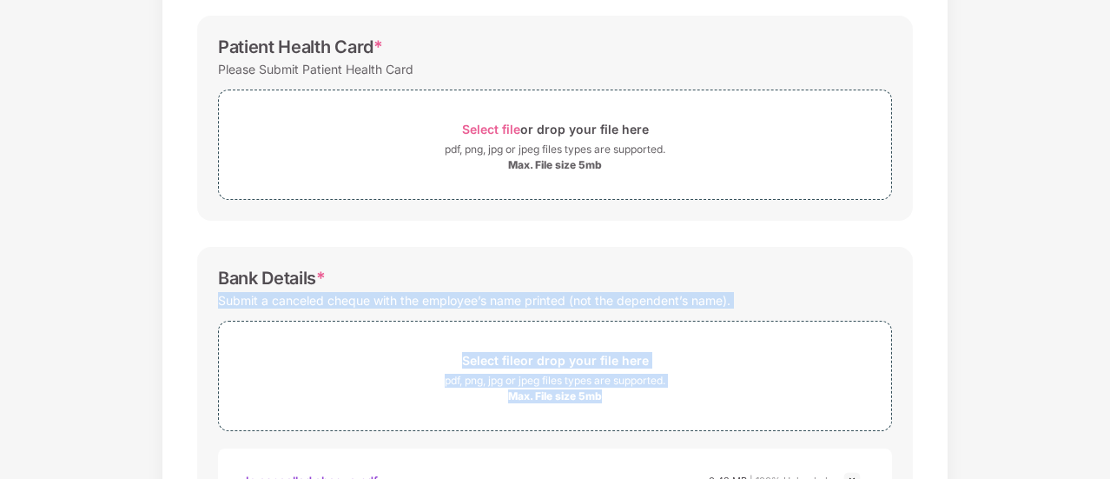
drag, startPoint x: 1107, startPoint y: 280, endPoint x: 1111, endPoint y: 364, distance: 84.4
click at [1109, 364] on html "Get Pazcare mobile app for all your employee benefits need Download Now Upload …" at bounding box center [555, 197] width 1110 height 479
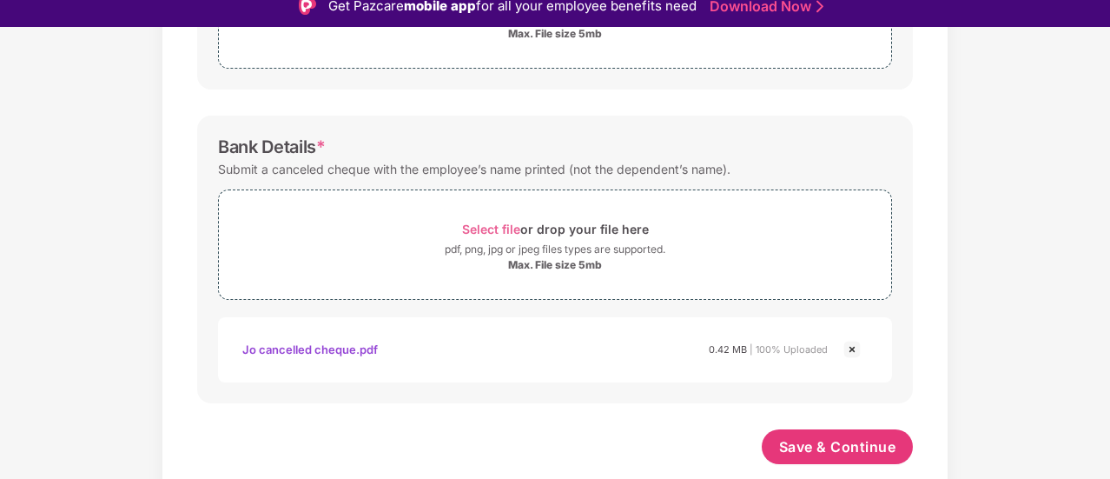
scroll to position [0, 0]
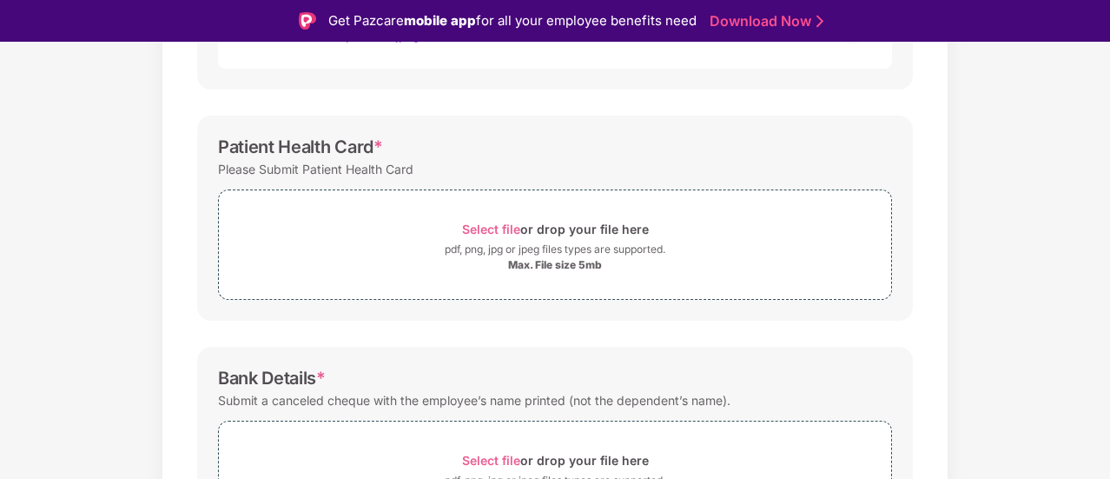
scroll to position [644, 0]
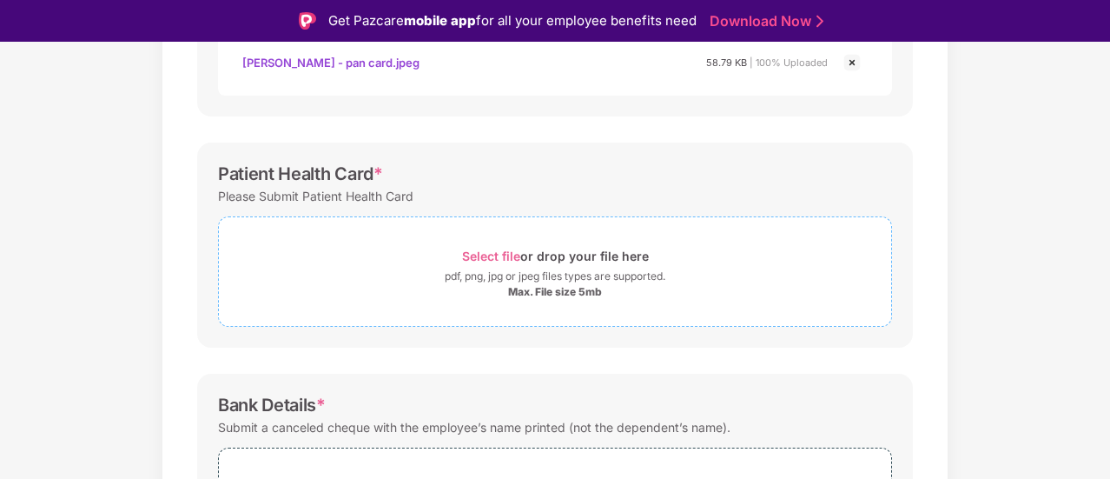
click at [507, 254] on span "Select file" at bounding box center [491, 255] width 58 height 15
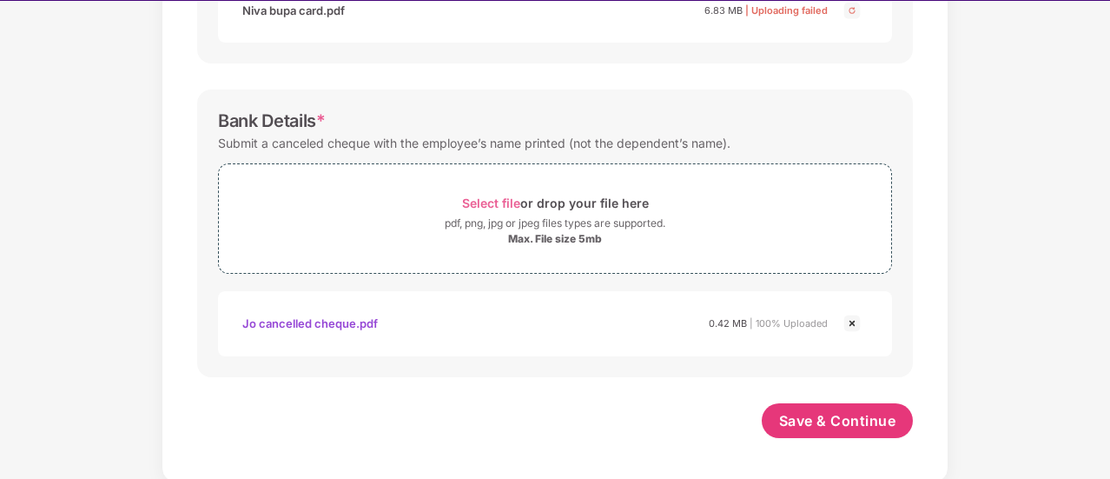
scroll to position [42, 0]
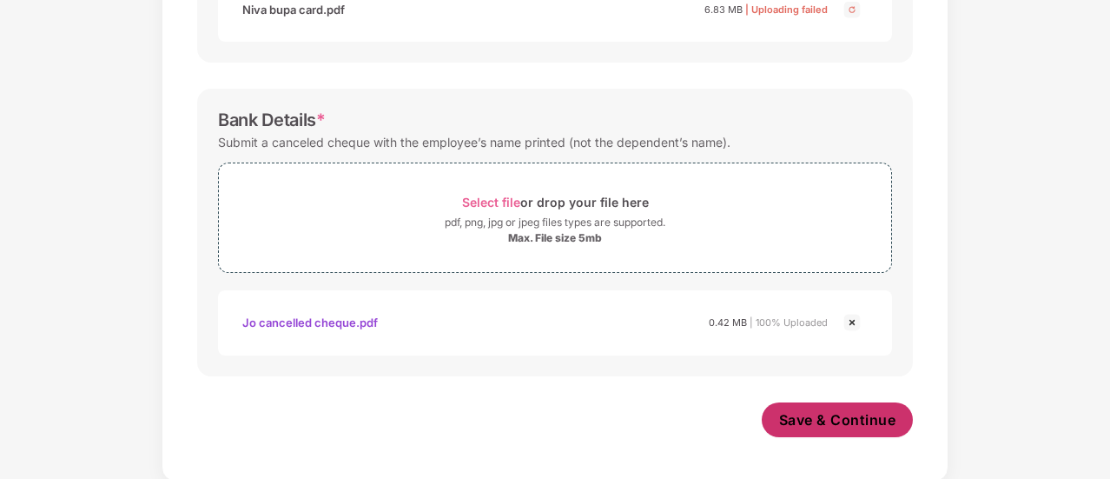
click at [887, 413] on span "Save & Continue" at bounding box center [837, 419] width 117 height 19
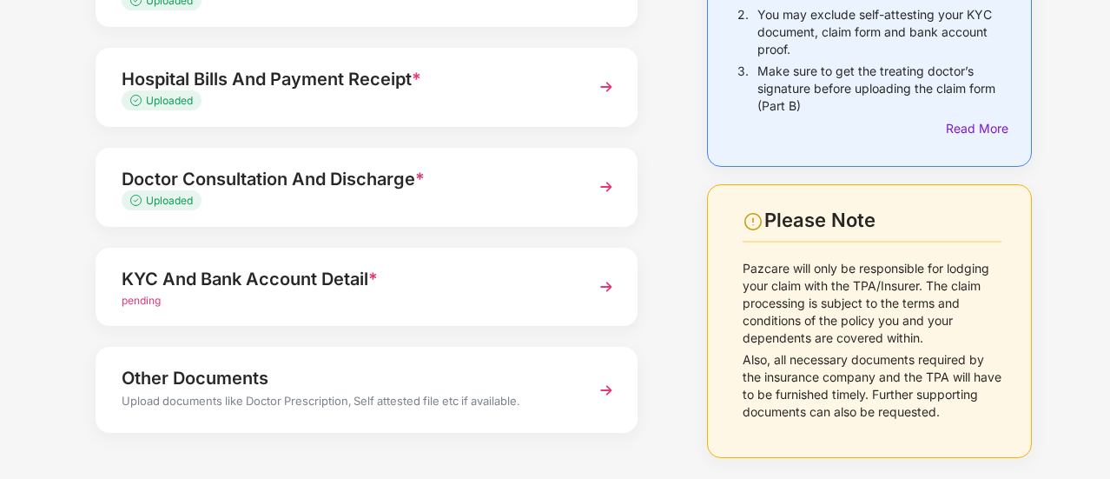
scroll to position [278, 0]
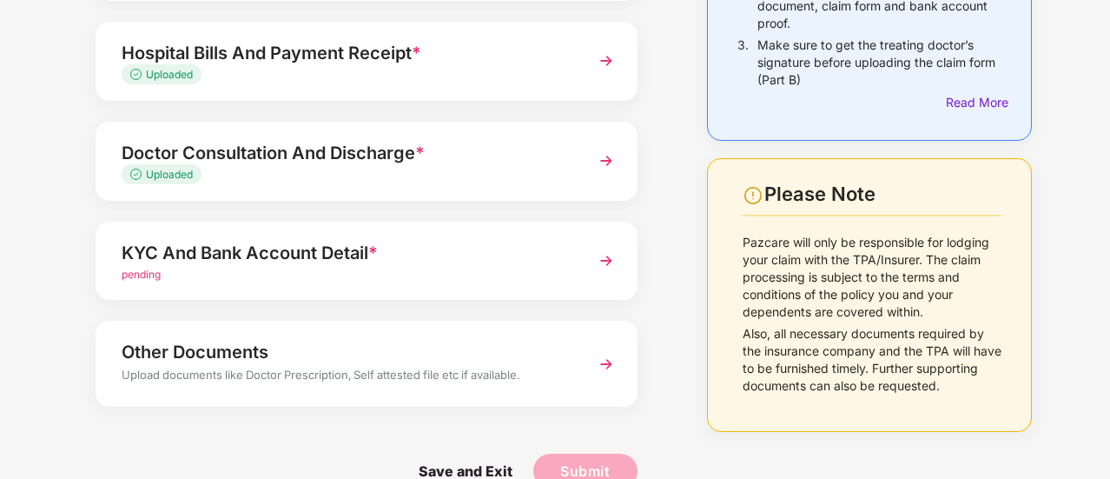
click at [602, 268] on img at bounding box center [606, 260] width 31 height 31
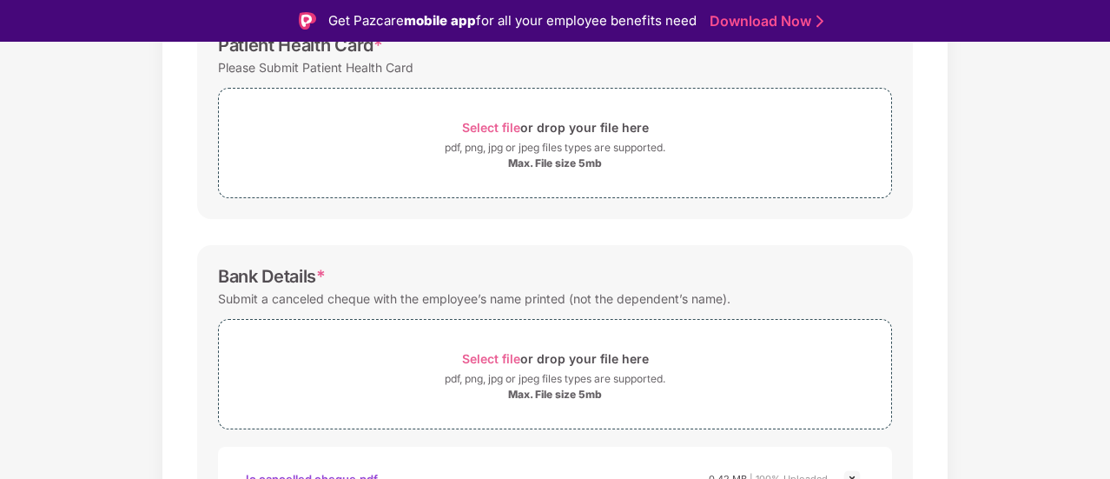
scroll to position [730, 0]
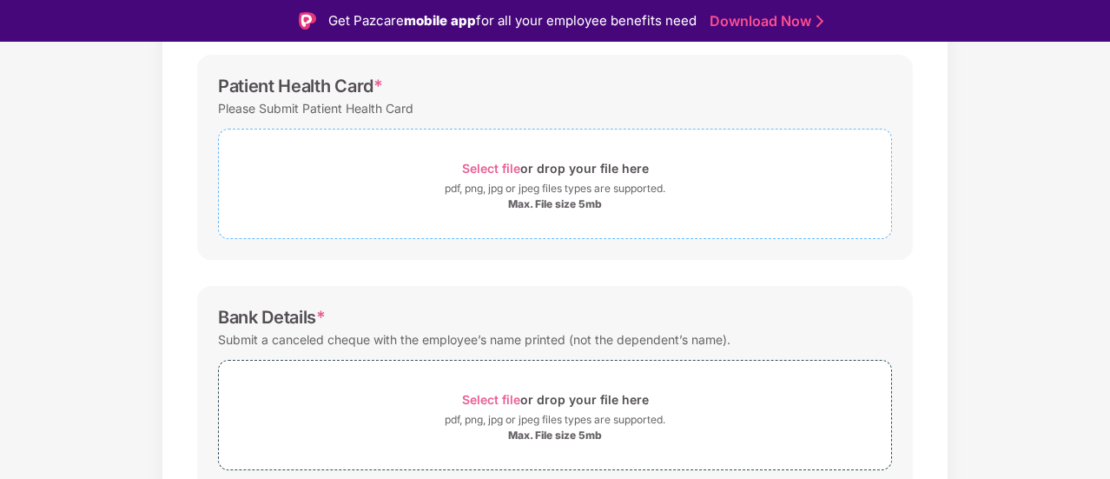
click at [478, 171] on span "Select file" at bounding box center [491, 168] width 58 height 15
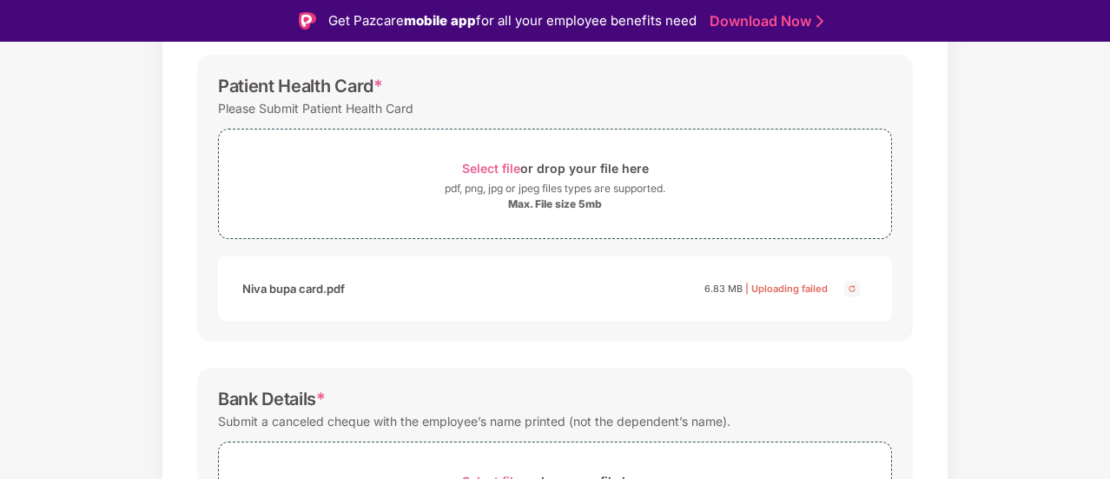
click at [853, 282] on img at bounding box center [852, 288] width 21 height 21
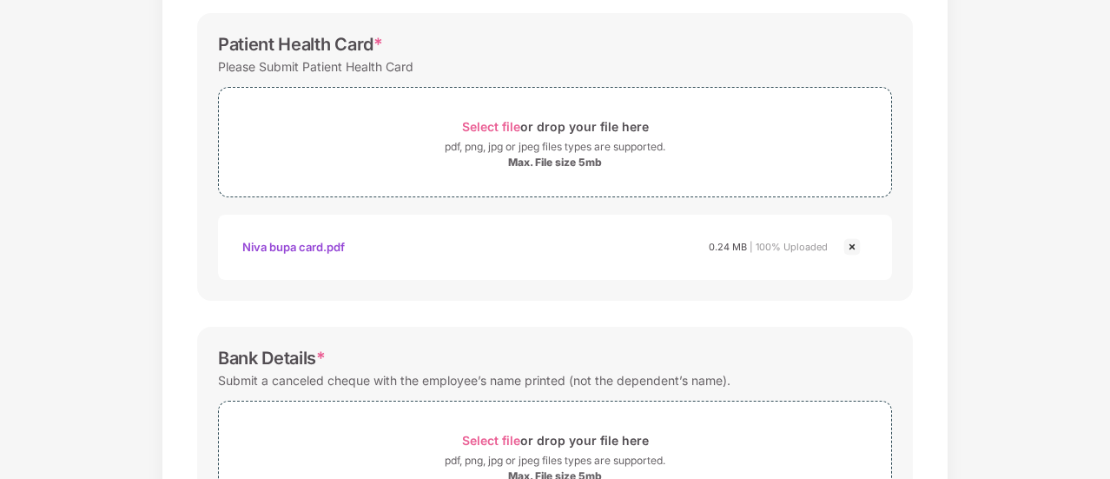
scroll to position [967, 0]
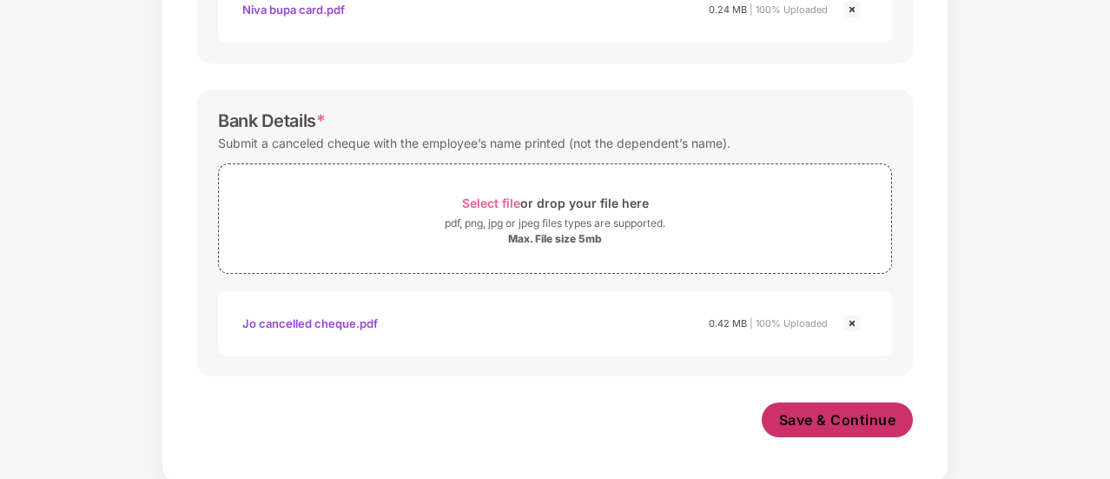
click at [803, 413] on span "Save & Continue" at bounding box center [837, 419] width 117 height 19
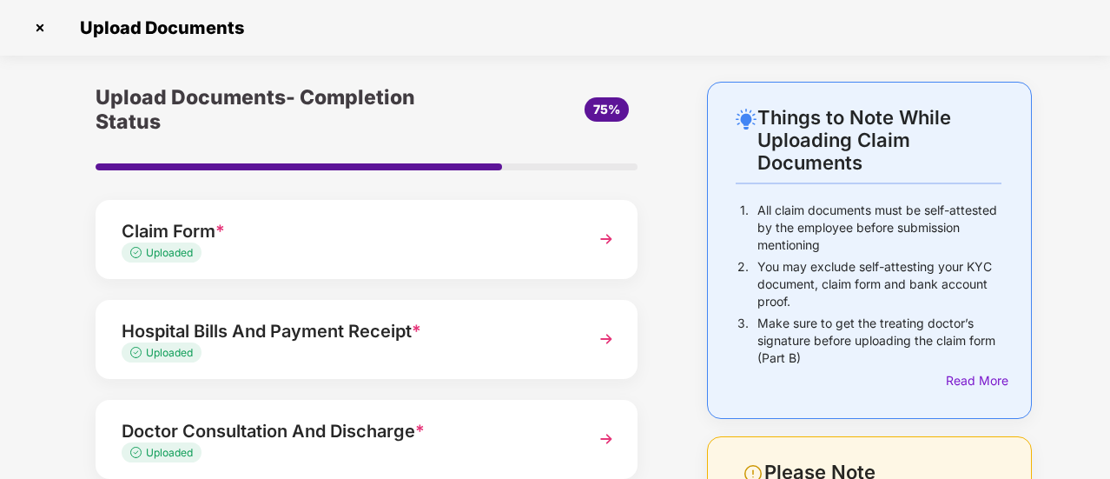
click at [1094, 405] on div "Things to Note While Uploading Claim Documents 1. All claim documents must be s…" at bounding box center [555, 437] width 1110 height 711
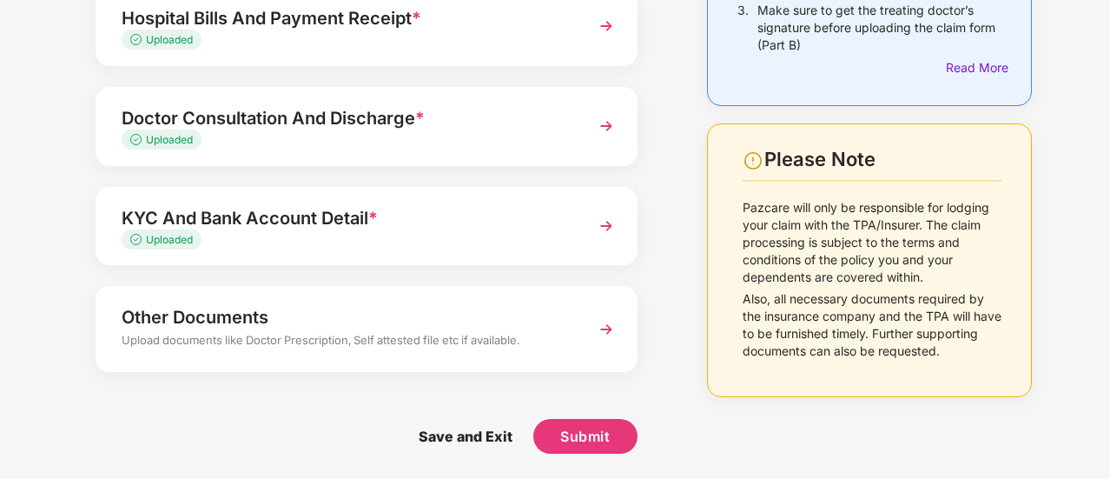
scroll to position [313, 0]
click at [568, 327] on div "Other Documents" at bounding box center [346, 317] width 449 height 28
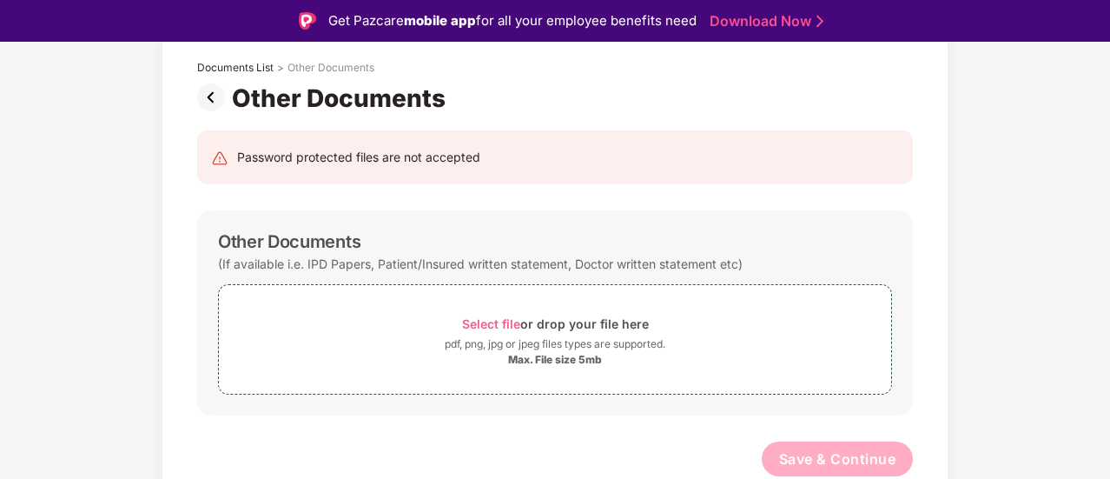
scroll to position [96, 0]
click at [516, 321] on span "Select file" at bounding box center [491, 325] width 58 height 15
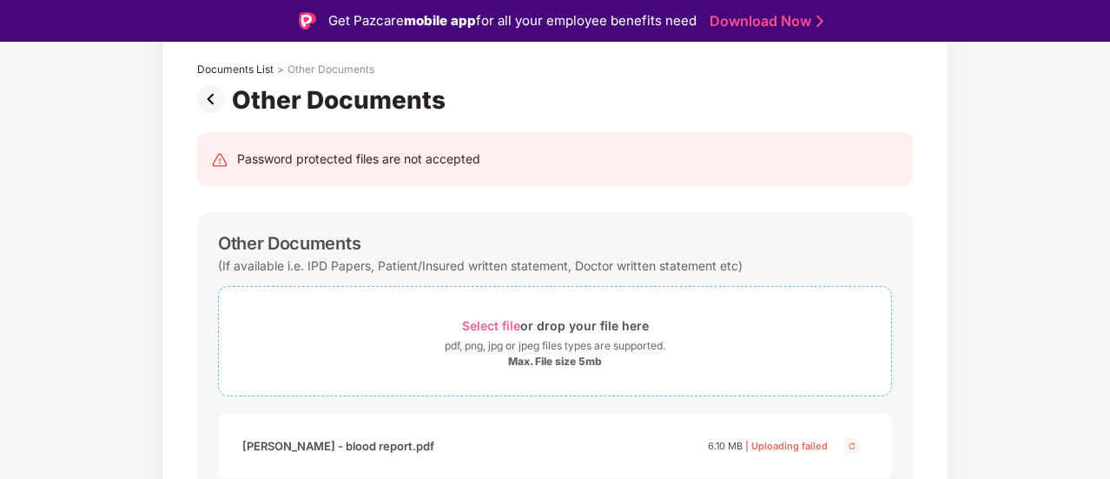
click at [492, 321] on span "Select file" at bounding box center [491, 325] width 58 height 15
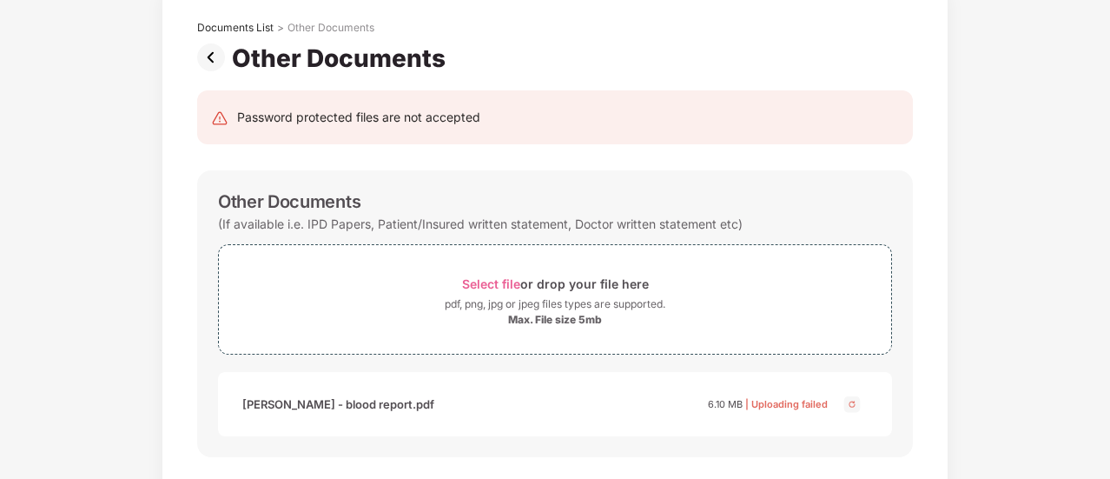
click at [849, 399] on img at bounding box center [852, 403] width 21 height 21
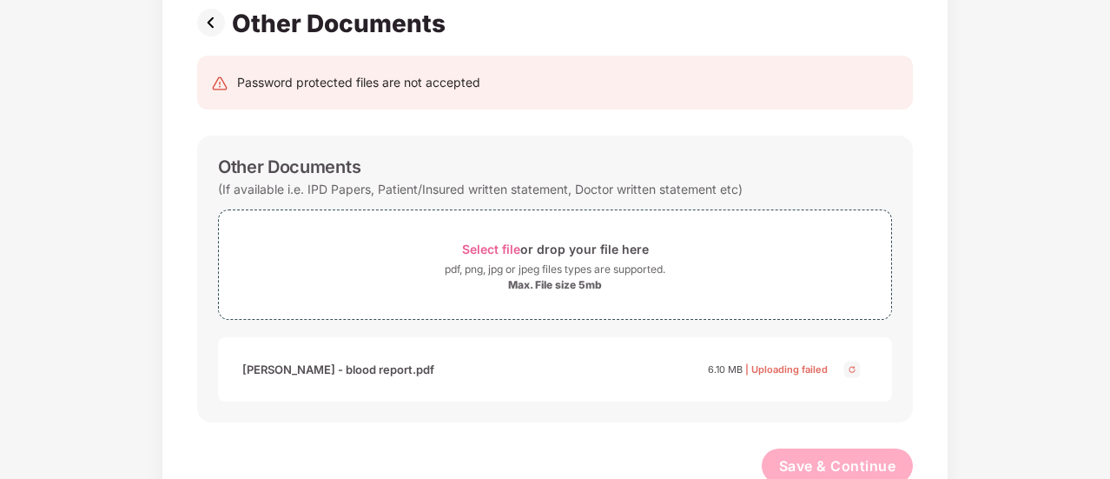
scroll to position [178, 0]
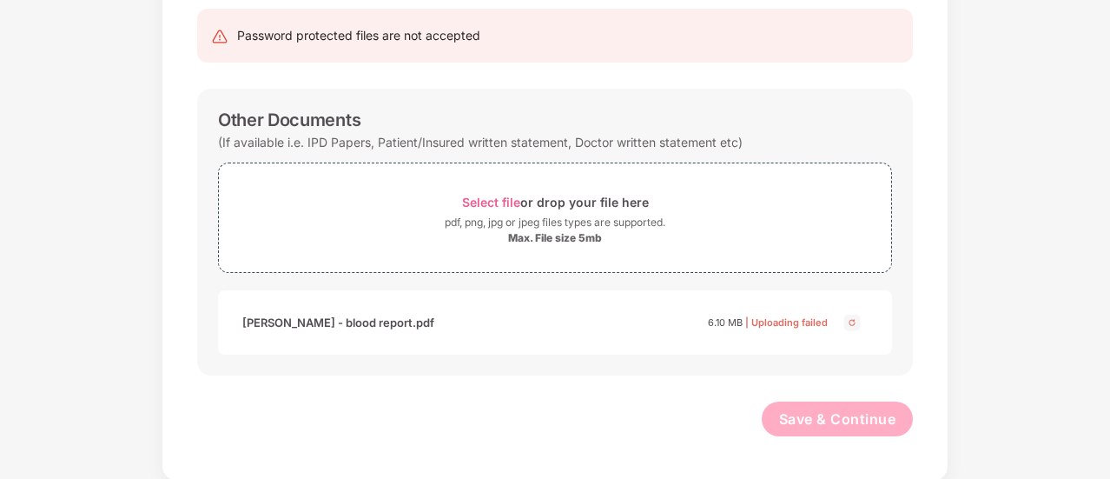
drag, startPoint x: 1042, startPoint y: 195, endPoint x: 1042, endPoint y: 154, distance: 41.7
click at [1042, 154] on div "Documents List > Other Documents Other Documents Password protected files are n…" at bounding box center [555, 192] width 1110 height 577
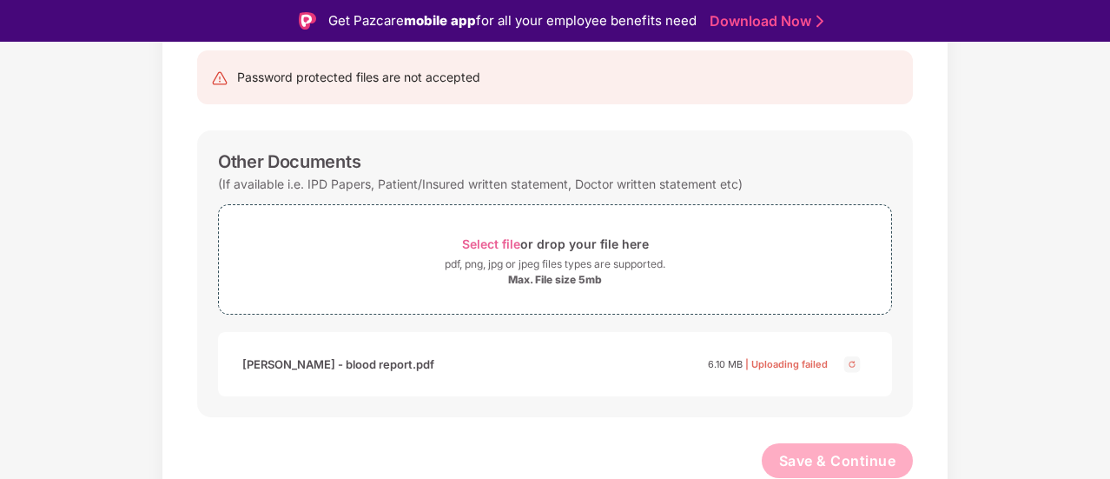
click at [1033, 361] on div "Documents List > Other Documents Other Documents Password protected files are n…" at bounding box center [555, 233] width 1110 height 577
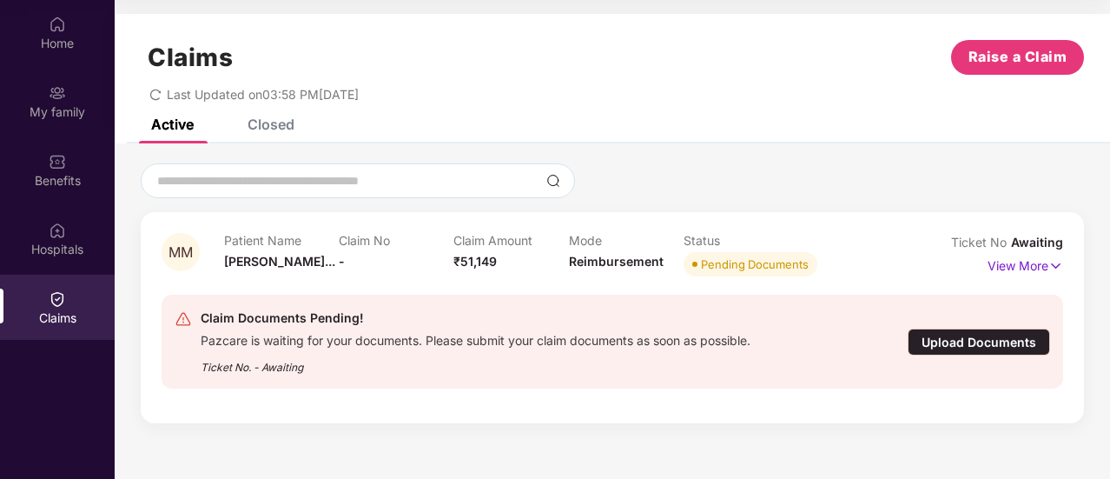
click at [983, 337] on div "Upload Documents" at bounding box center [979, 341] width 142 height 27
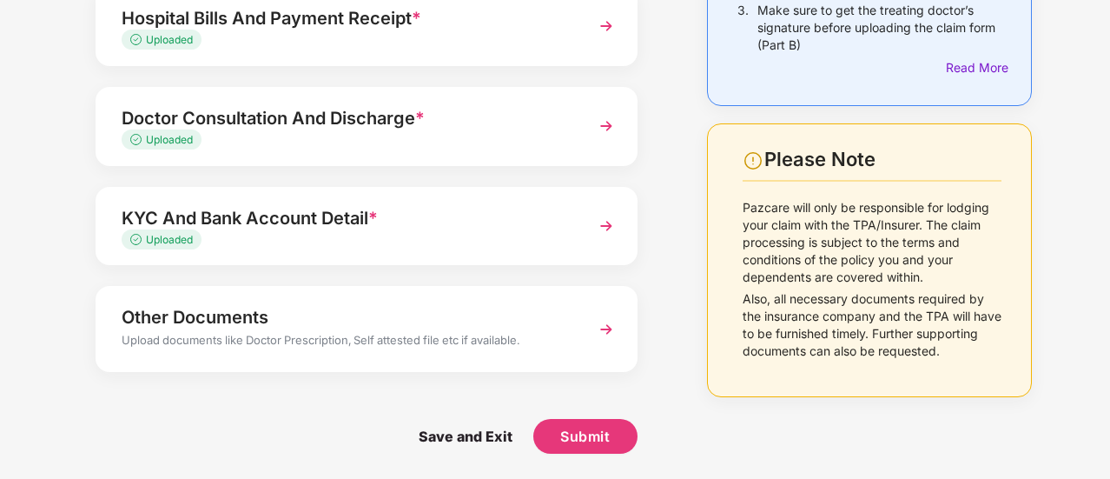
scroll to position [313, 0]
click at [586, 435] on span "Submit" at bounding box center [585, 435] width 50 height 19
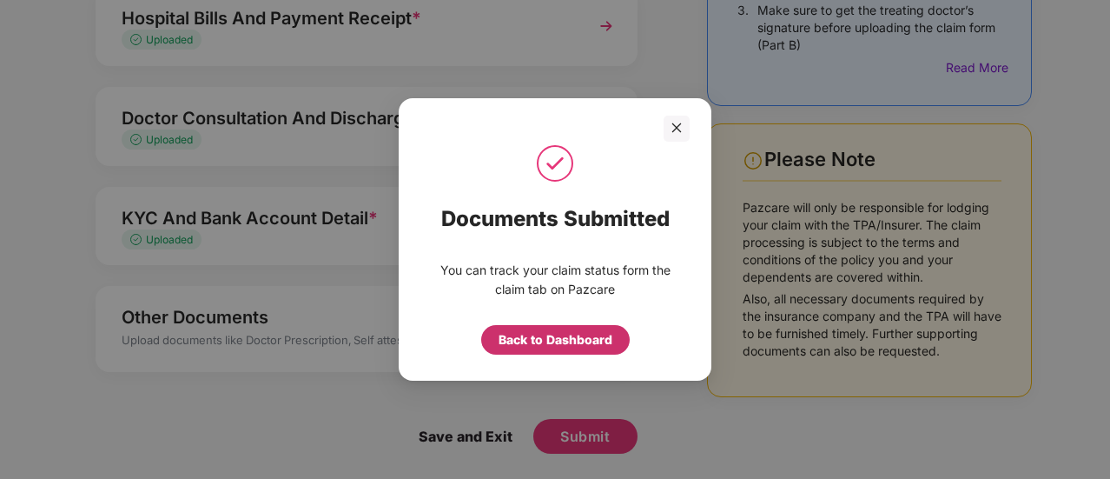
click at [543, 341] on div "Back to Dashboard" at bounding box center [556, 339] width 114 height 19
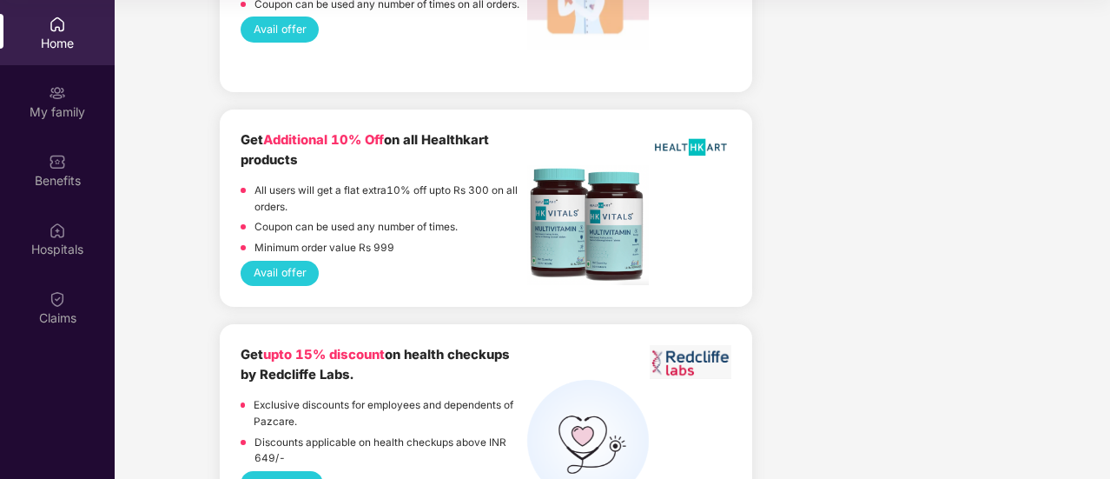
scroll to position [3561, 0]
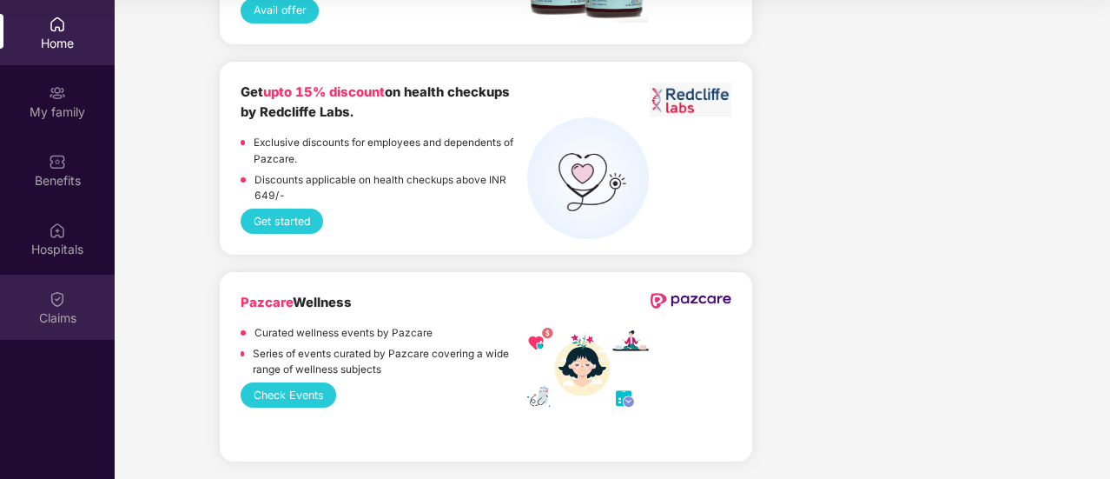
click at [54, 302] on img at bounding box center [57, 298] width 17 height 17
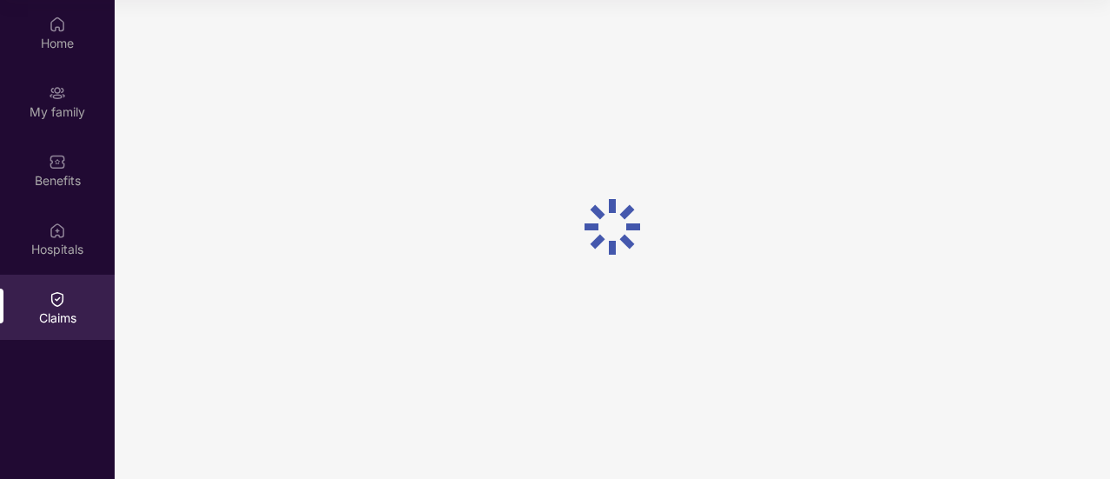
scroll to position [0, 0]
